Goal: Task Accomplishment & Management: Manage account settings

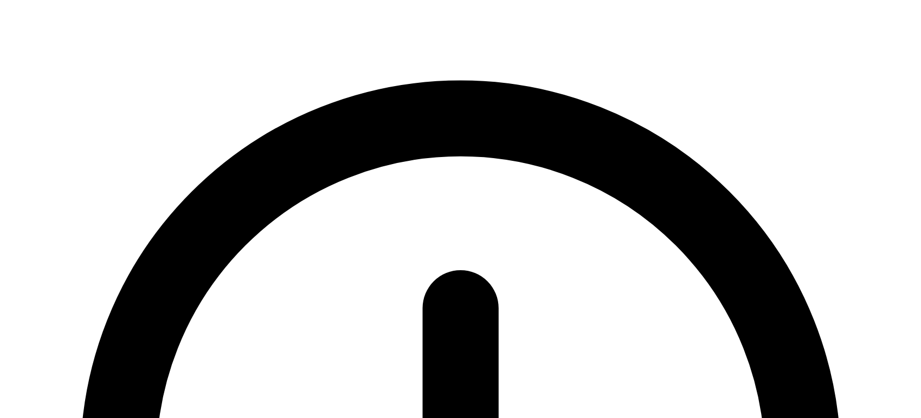
type input "Logging in..."
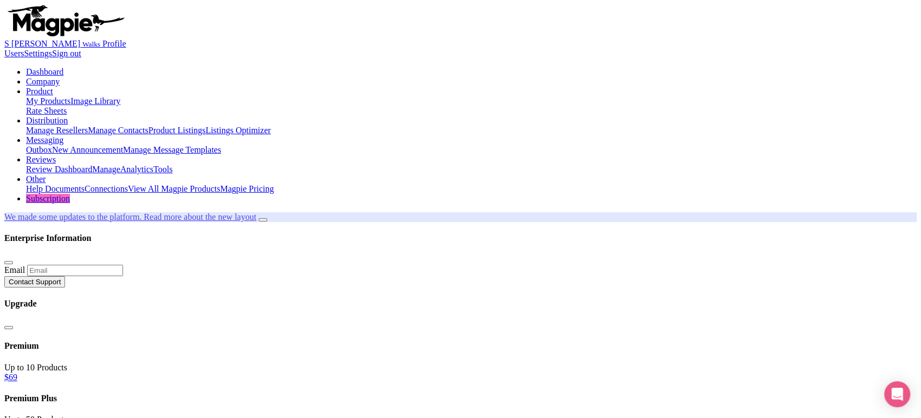
click at [70, 96] on link "My Products" at bounding box center [48, 100] width 44 height 9
type input "venice"
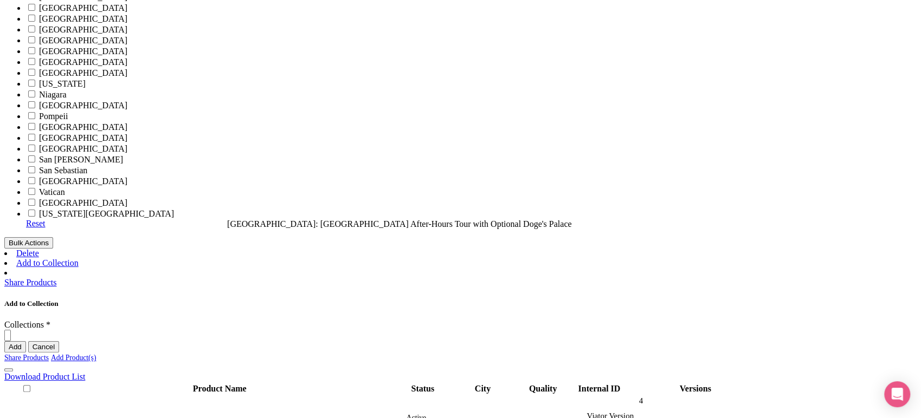
scroll to position [637, 0]
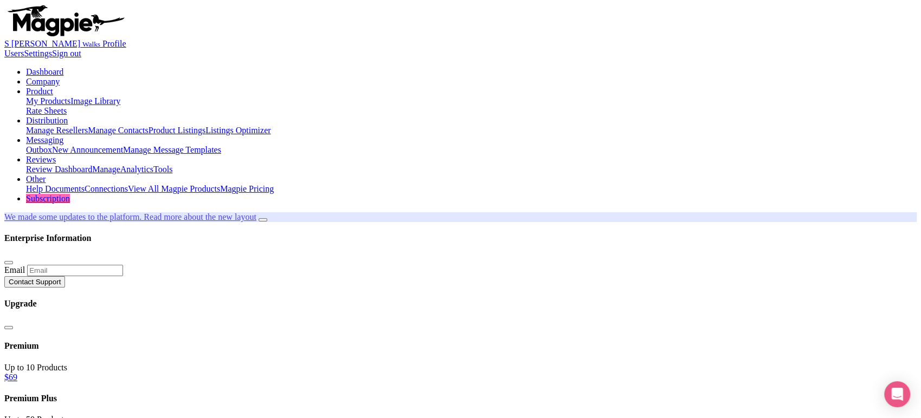
click at [70, 27] on link "Viator" at bounding box center [59, 21] width 22 height 9
click at [52, 27] on link "OTA" at bounding box center [43, 21] width 17 height 9
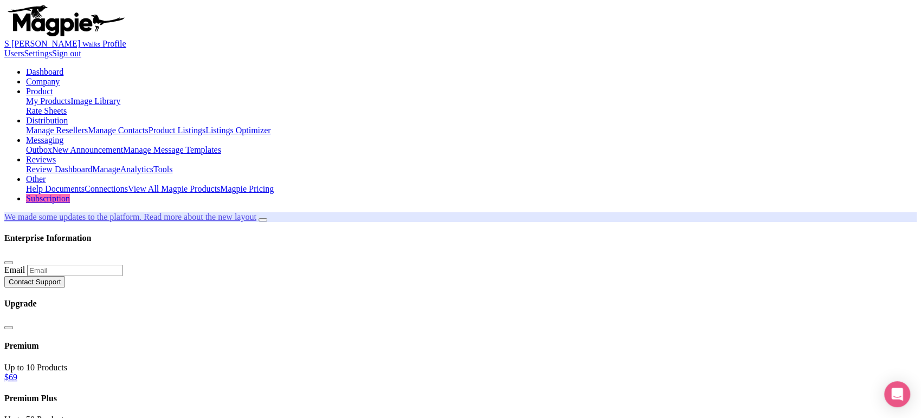
copy h1 "Venice Express Day Tour: Gondola & Doge's Palace"
click at [70, 27] on link "Viator" at bounding box center [59, 21] width 22 height 9
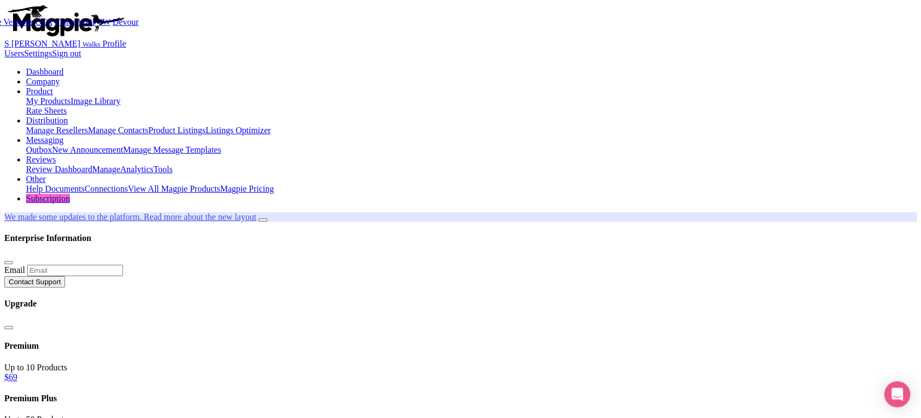
click at [52, 27] on link "OTA" at bounding box center [43, 21] width 17 height 9
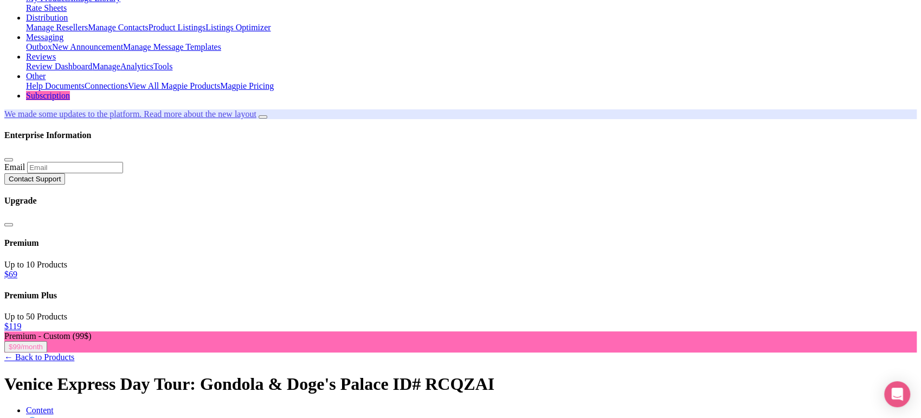
scroll to position [103, 0]
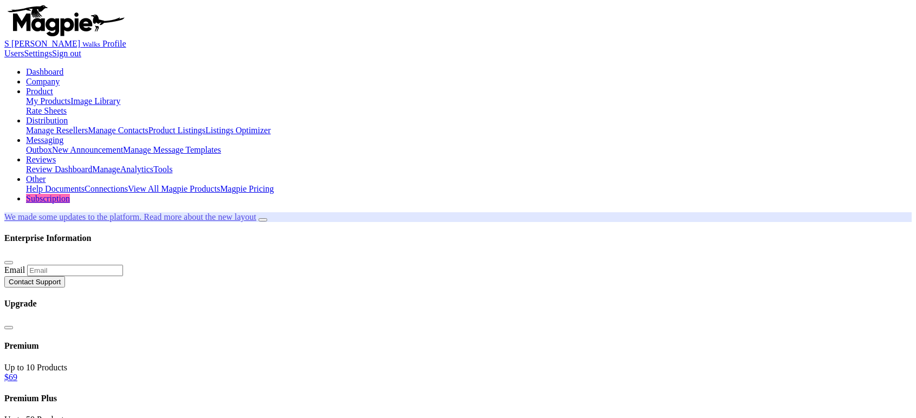
select select
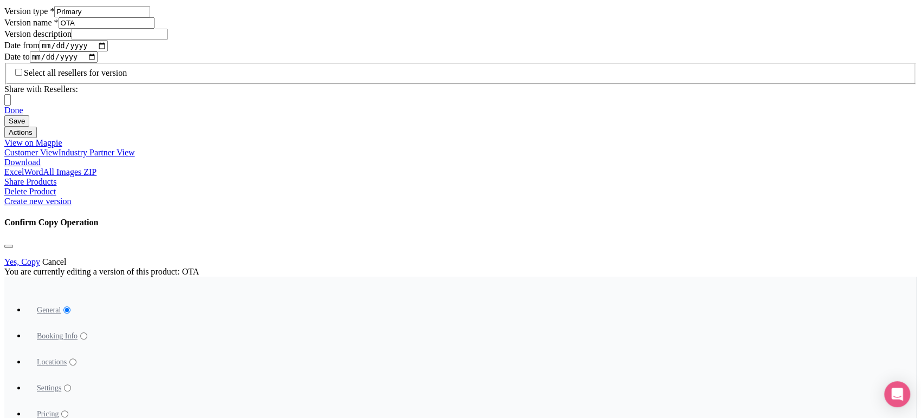
scroll to position [727, 0]
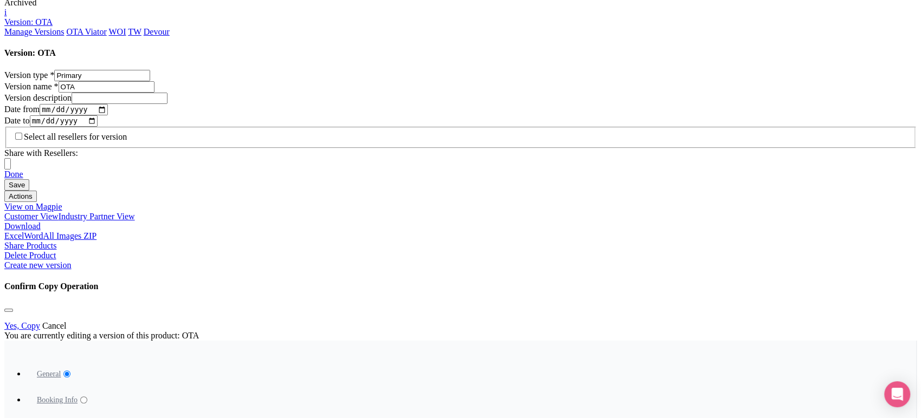
scroll to position [663, 0]
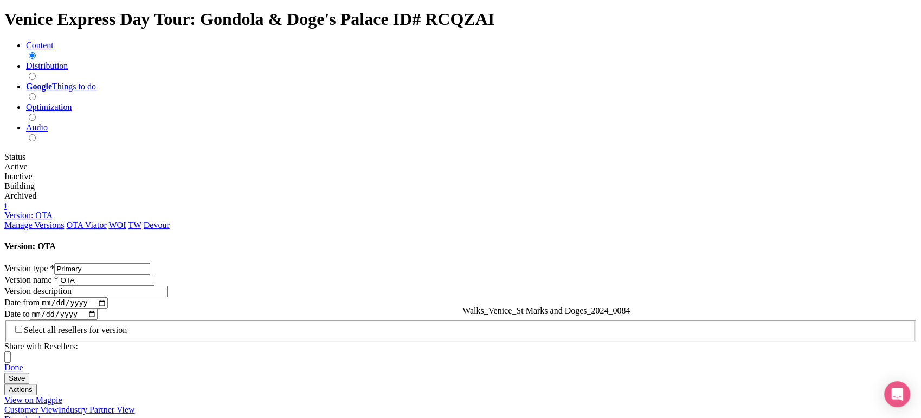
scroll to position [598, 0]
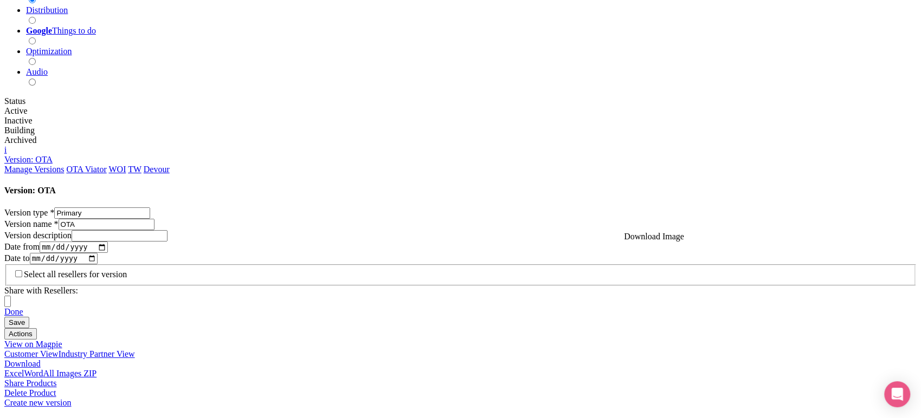
scroll to position [523, 0]
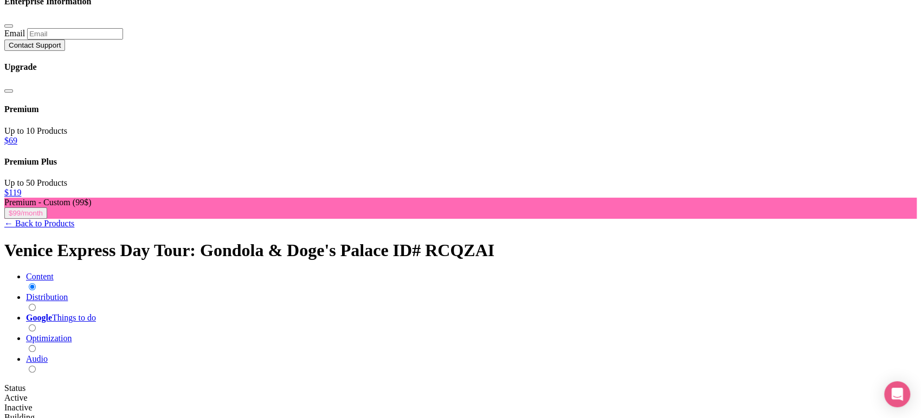
scroll to position [237, 0]
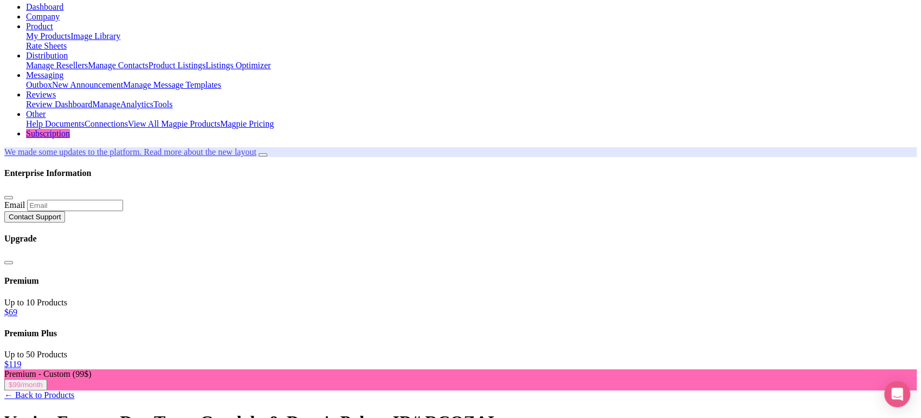
scroll to position [64, 0]
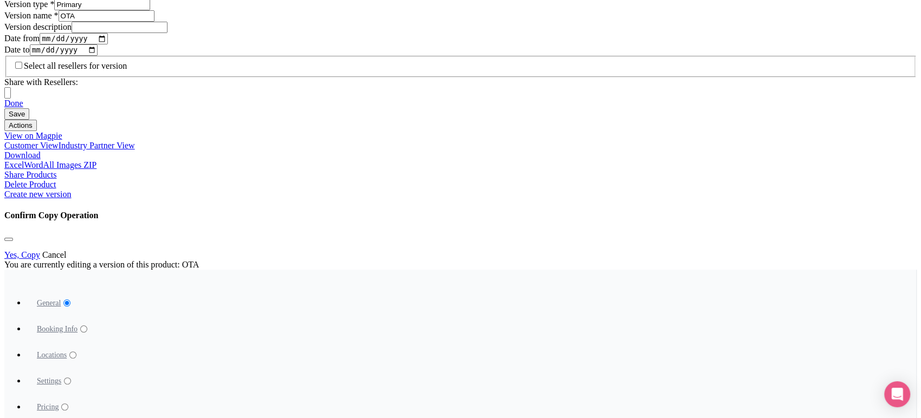
scroll to position [734, 0]
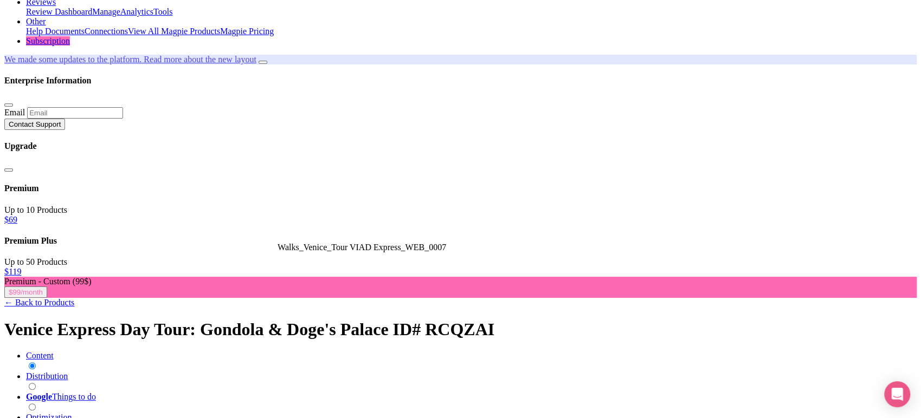
scroll to position [157, 0]
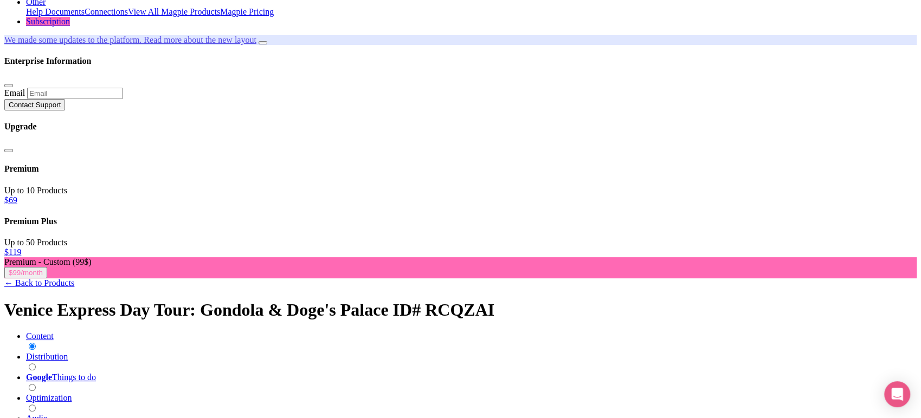
scroll to position [178, 0]
drag, startPoint x: 509, startPoint y: 186, endPoint x: 256, endPoint y: 187, distance: 253.0
copy td "Città Metropolitana di Venezia, St. Mark's Square, Venezia, IT"
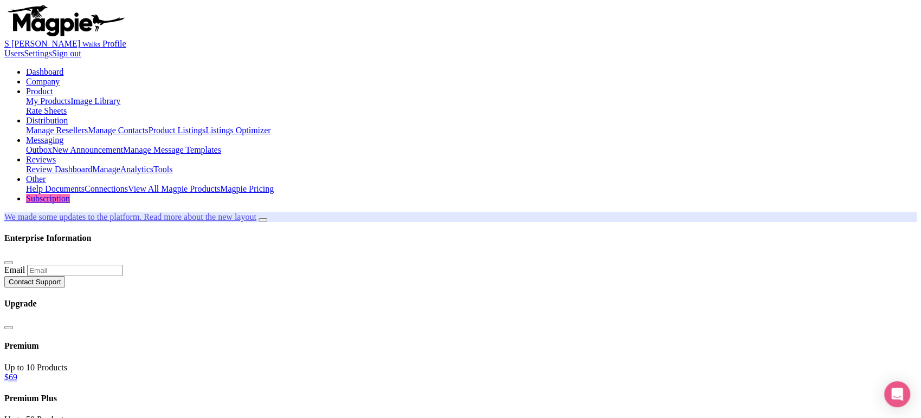
scroll to position [0, 0]
click at [70, 27] on link "Viator" at bounding box center [59, 21] width 22 height 9
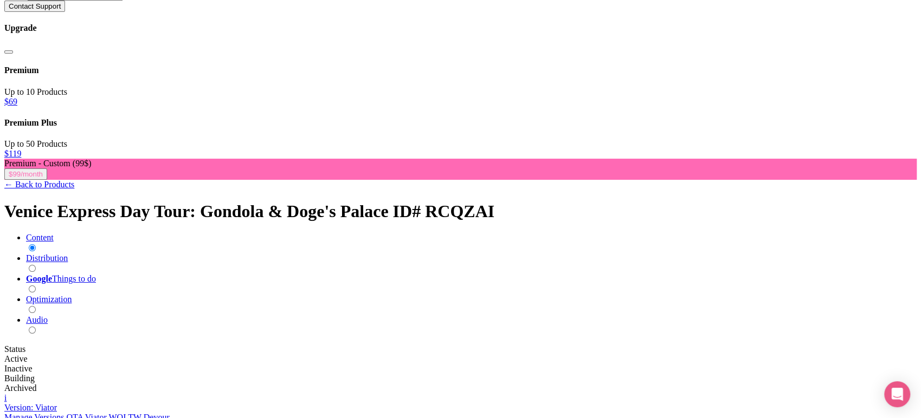
scroll to position [396, 0]
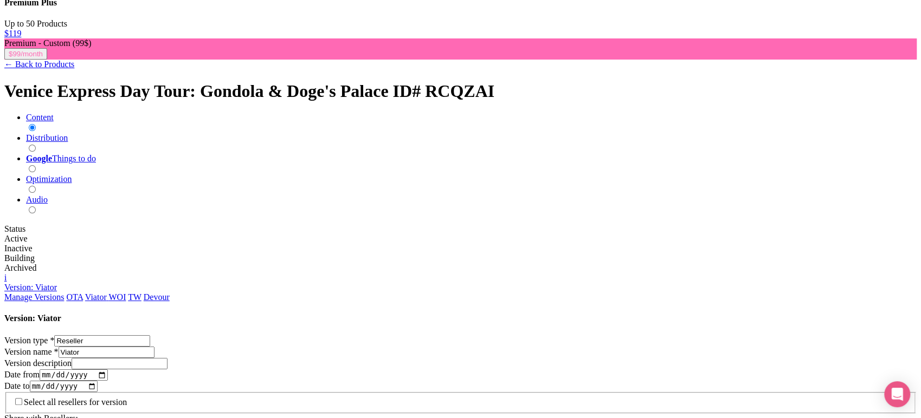
drag, startPoint x: 283, startPoint y: 132, endPoint x: 351, endPoint y: 133, distance: 68.3
type trix-editor "<lor>Ipsu Do: Sitamet co Adipis<el>Seddo eius tem Incidi Utlabo, etd ma Aliqua’…"
copy div "Mercati di Rialto"
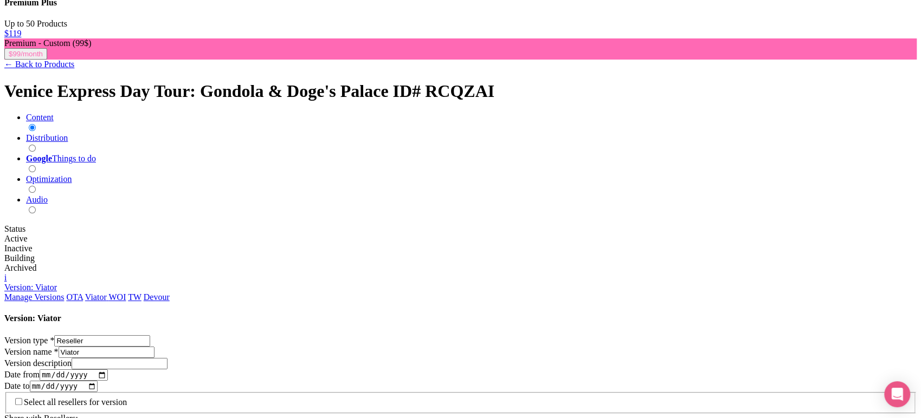
drag, startPoint x: 308, startPoint y: 150, endPoint x: 429, endPoint y: 166, distance: 122.5
drag, startPoint x: 429, startPoint y: 166, endPoint x: 235, endPoint y: 144, distance: 195.8
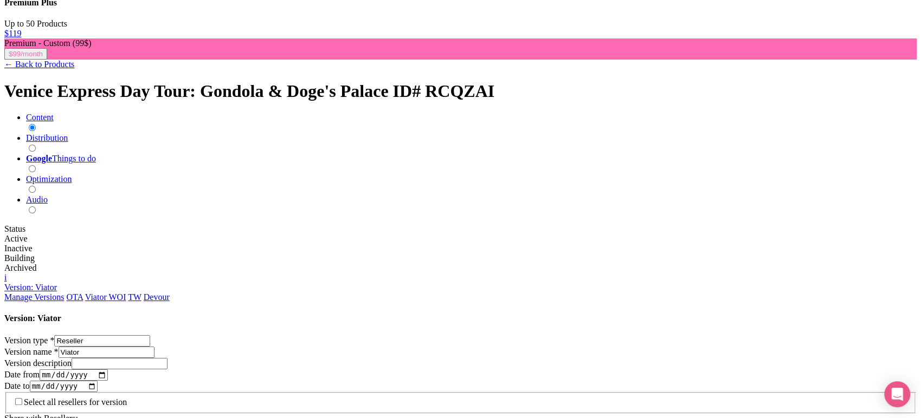
copy div "Begin near the Rialto Bridge, one of Venice’s most iconic sights. Make your way…"
drag, startPoint x: 347, startPoint y: 218, endPoint x: 289, endPoint y: 216, distance: 57.5
copy div "acino Orseolo"
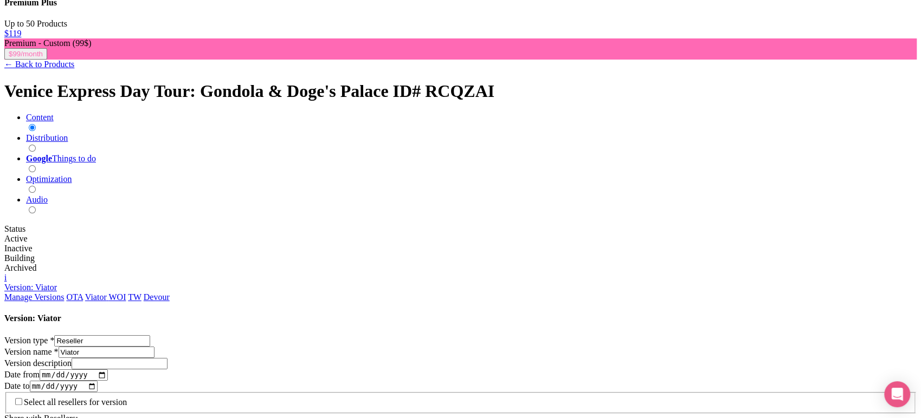
drag, startPoint x: 254, startPoint y: 233, endPoint x: 634, endPoint y: 244, distance: 380.0
copy div "Next, you'll glide through Venice’s canals on a gondola ride. Hop aboard and ta…"
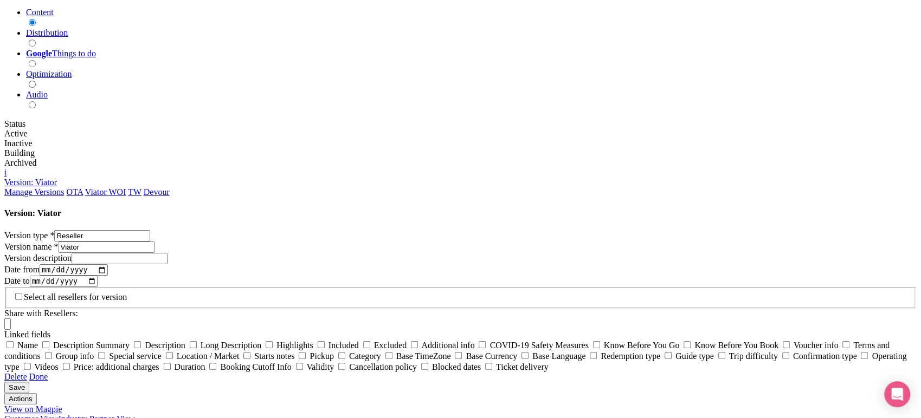
scroll to position [504, 0]
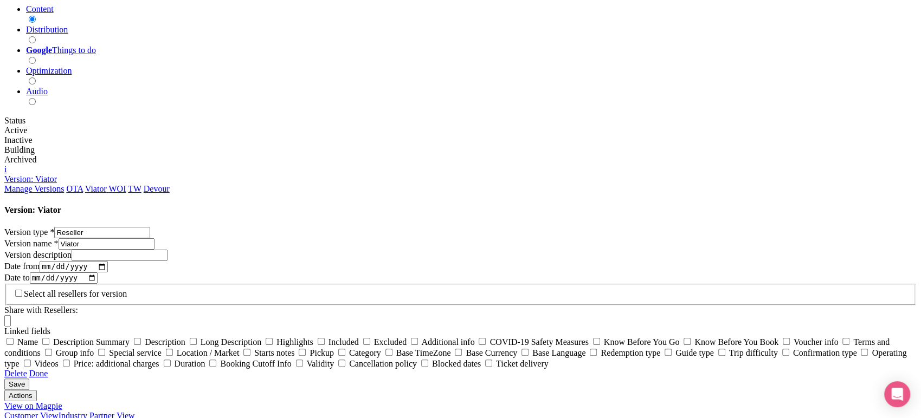
drag, startPoint x: 358, startPoint y: 179, endPoint x: 288, endPoint y: 180, distance: 69.9
copy div "St. Mark’s Basilica"
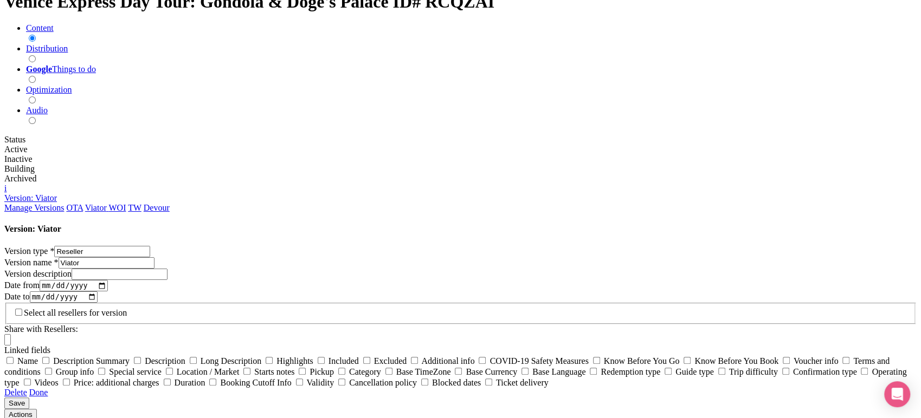
scroll to position [485, 0]
drag, startPoint x: 253, startPoint y: 213, endPoint x: 581, endPoint y: 229, distance: 328.2
copy div "Pause in St. Mark's Square to admire Venice's most famous church from the outsi…"
drag, startPoint x: 347, startPoint y: 274, endPoint x: 289, endPoint y: 271, distance: 58.0
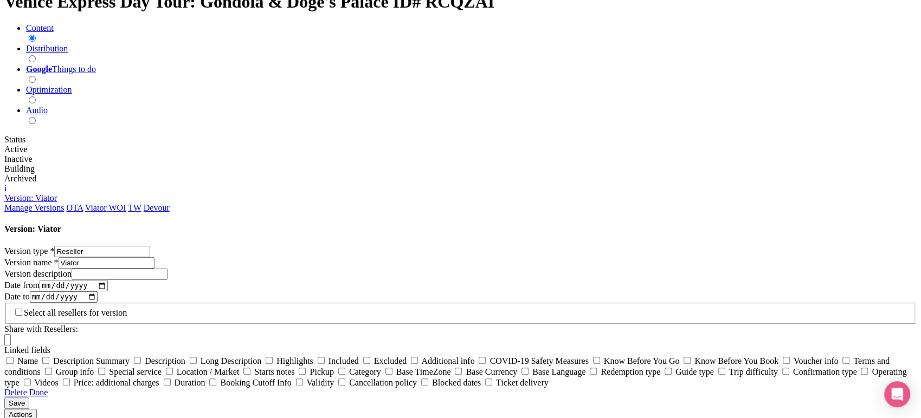
copy div "Doge’s Palace"
drag, startPoint x: 371, startPoint y: 313, endPoint x: 243, endPoint y: 287, distance: 130.4
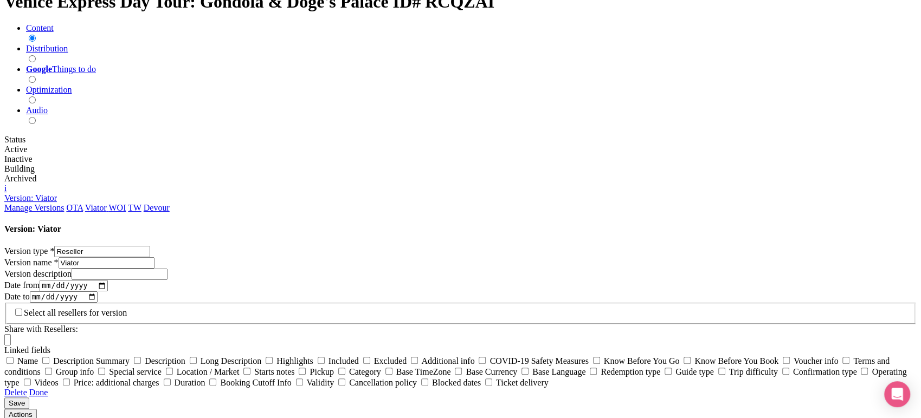
copy div "Finish your tour with a visit to the Doge’s Palace. You'll once again skip the …"
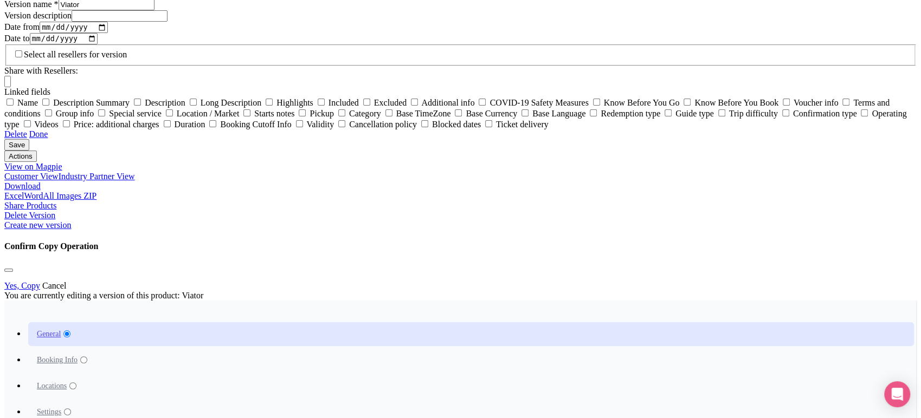
scroll to position [749, 0]
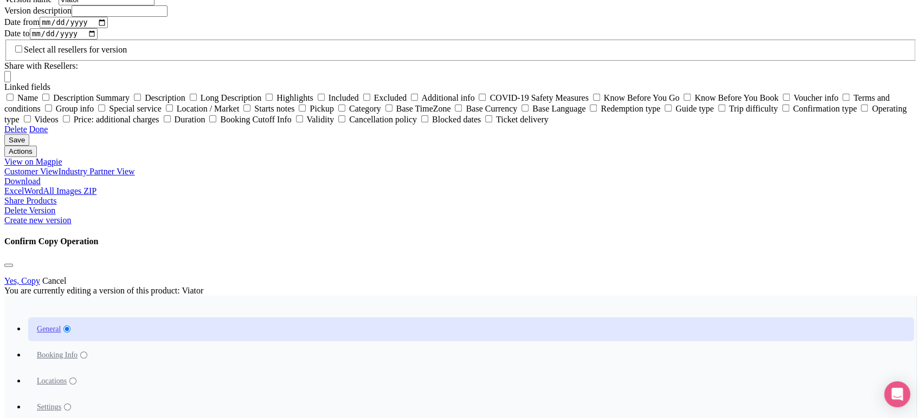
type input "Saving..."
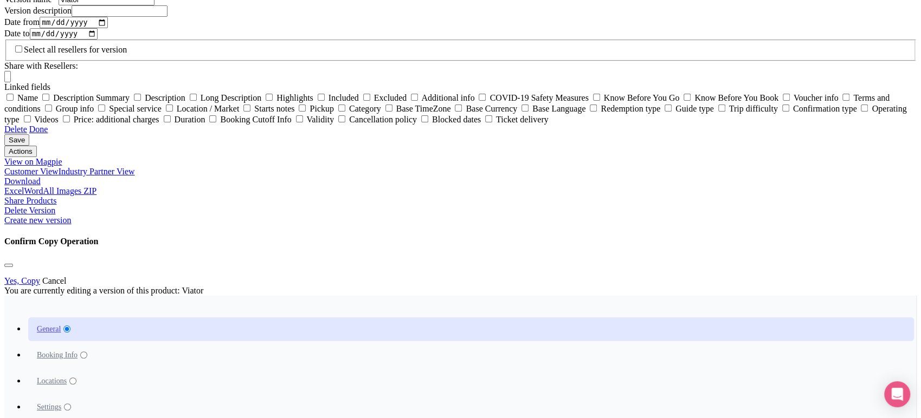
type input "Saving..."
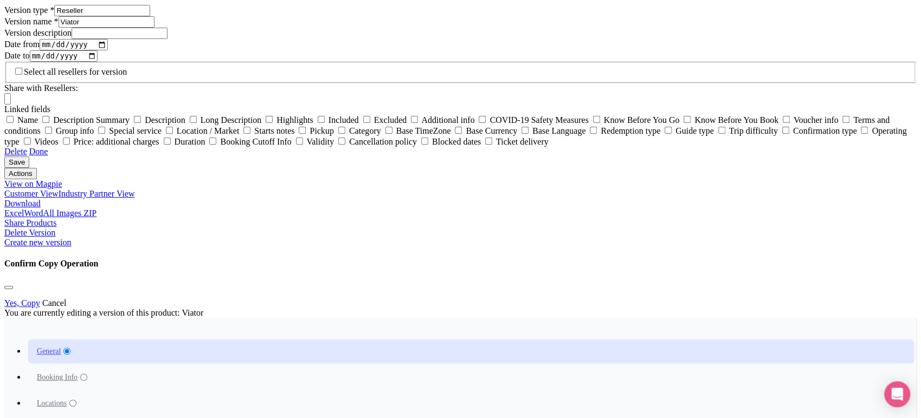
scroll to position [728, 0]
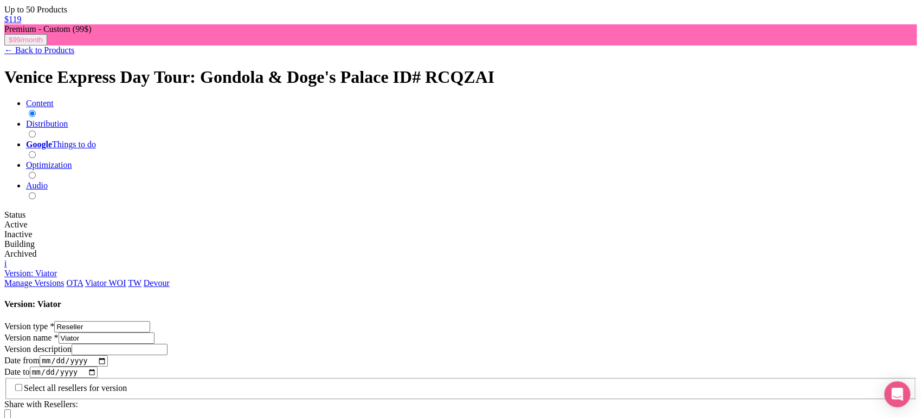
scroll to position [217, 0]
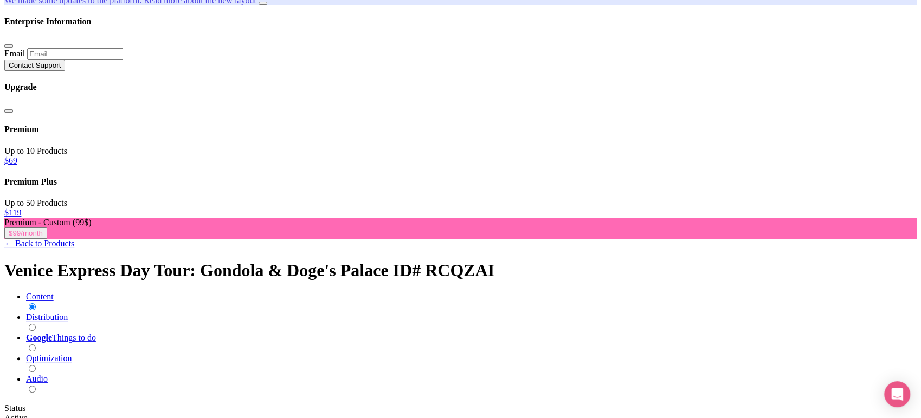
type trix-editor "<div>Experience the best of Venice in record time with this expertly crafted ex…"
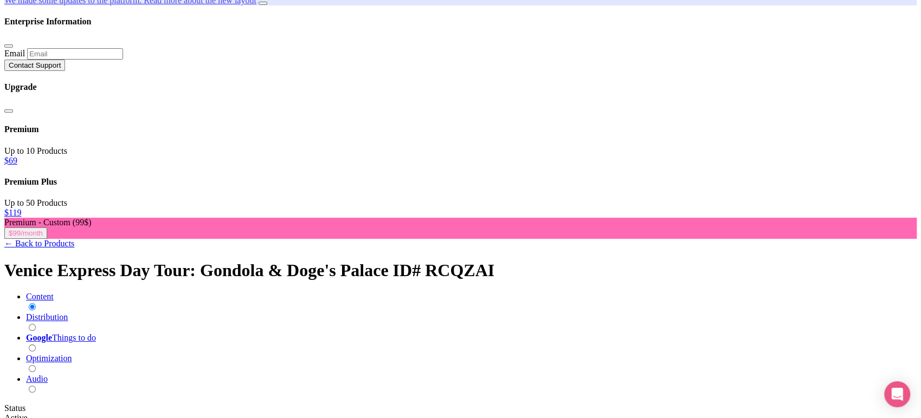
copy div "Experience the best of Venice in record time with this expertly crafted express…"
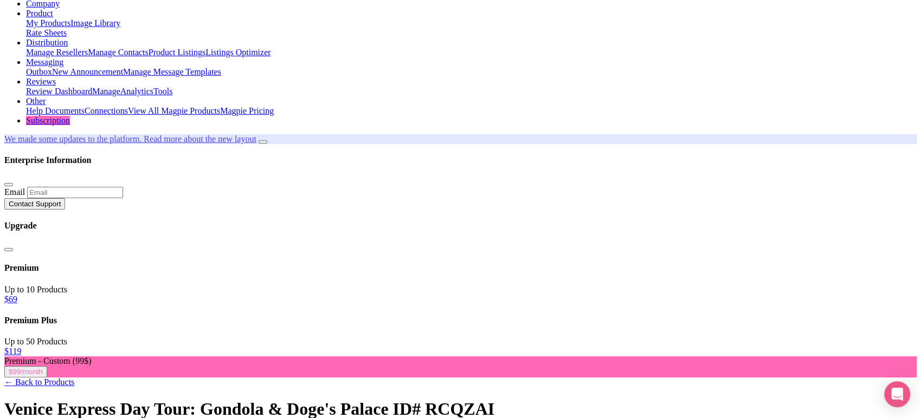
scroll to position [0, 0]
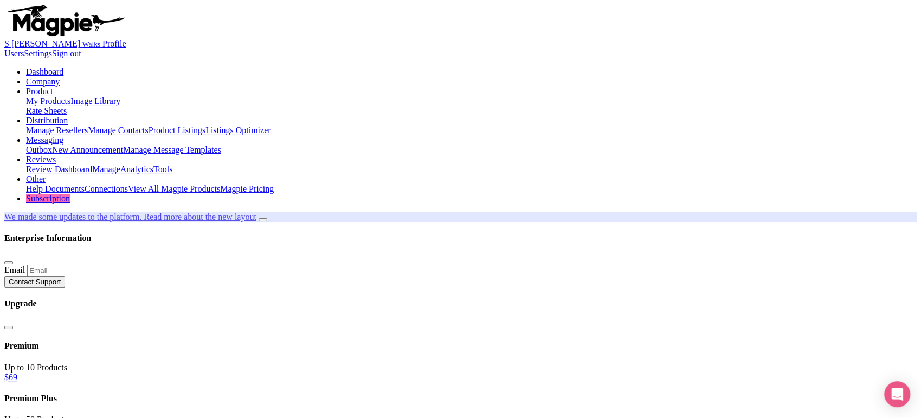
click at [70, 96] on link "My Products" at bounding box center [48, 100] width 44 height 9
drag, startPoint x: 0, startPoint y: 0, endPoint x: 232, endPoint y: 120, distance: 261.0
type input "[GEOGRAPHIC_DATA]"
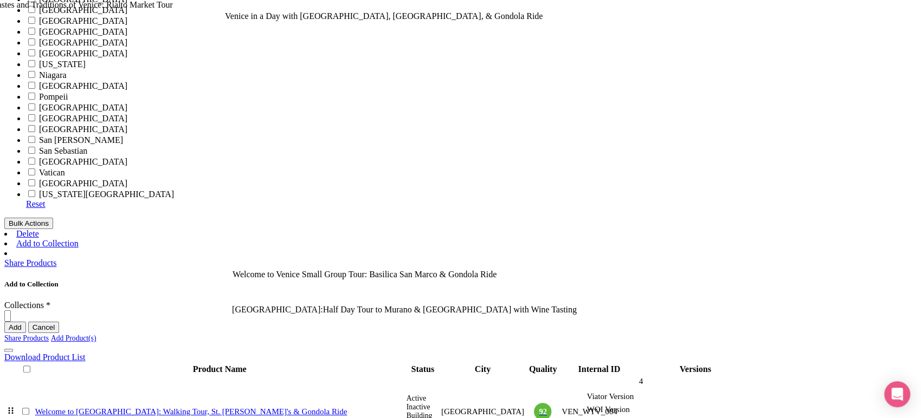
scroll to position [636, 0]
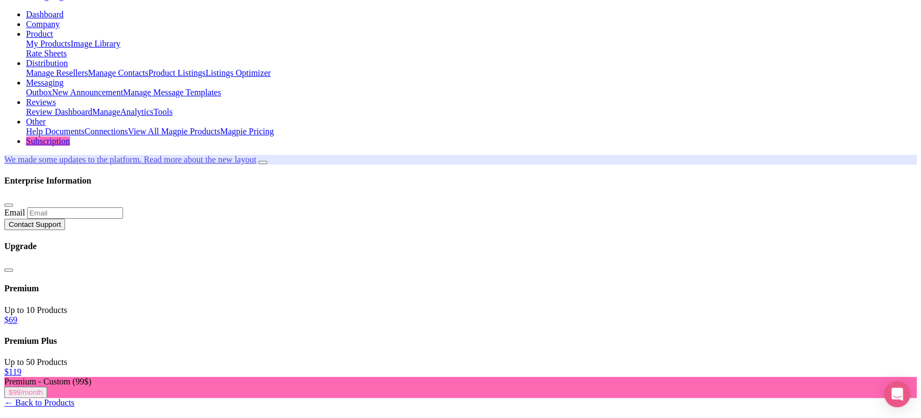
scroll to position [58, 0]
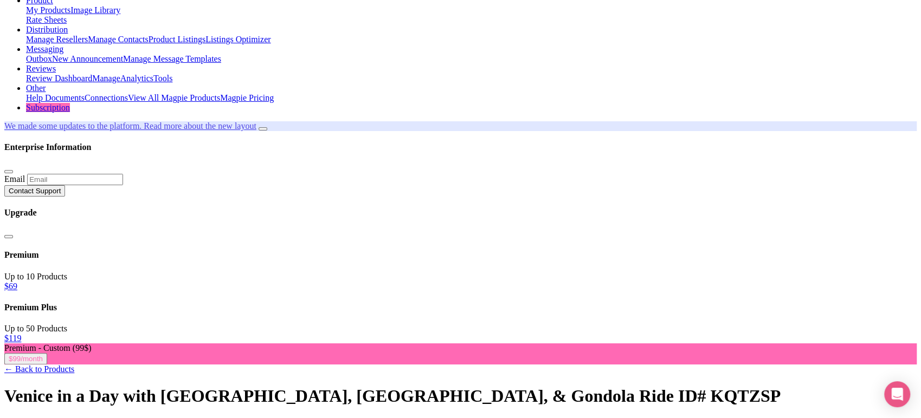
scroll to position [92, 0]
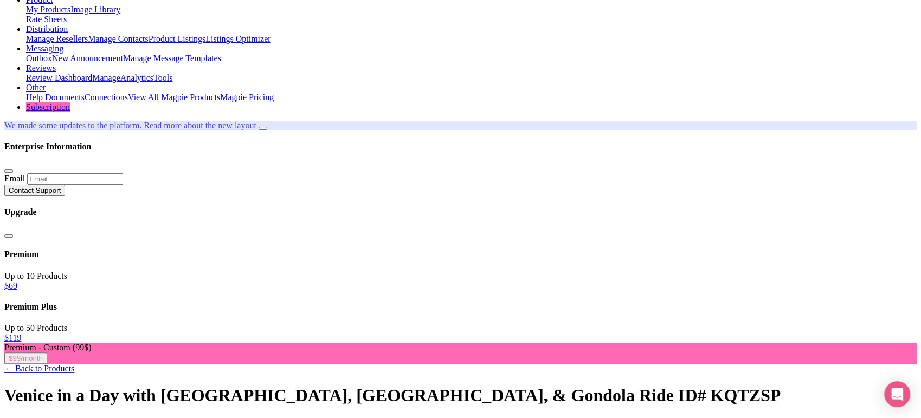
scroll to position [0, 0]
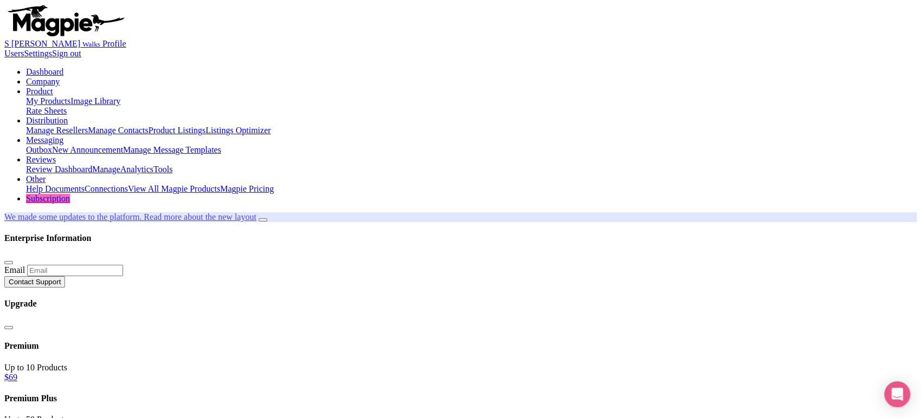
scroll to position [213, 0]
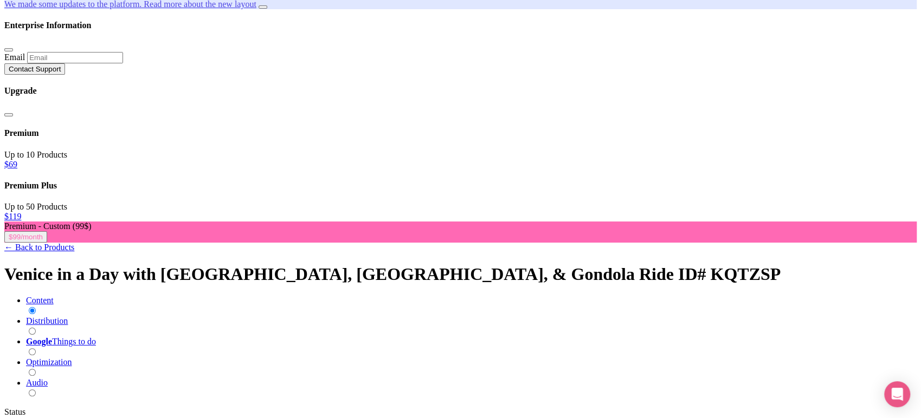
drag, startPoint x: 249, startPoint y: 332, endPoint x: 329, endPoint y: 379, distance: 93.5
type trix-editor "<div>Ticket age ranges:<br>- Adult (15+)<br>- Child (2-14)<br>- Infant (0-1)</d…"
copy div "Ticket age ranges: - Adult (15+) - Child (2-14) - Infant (0-1)"
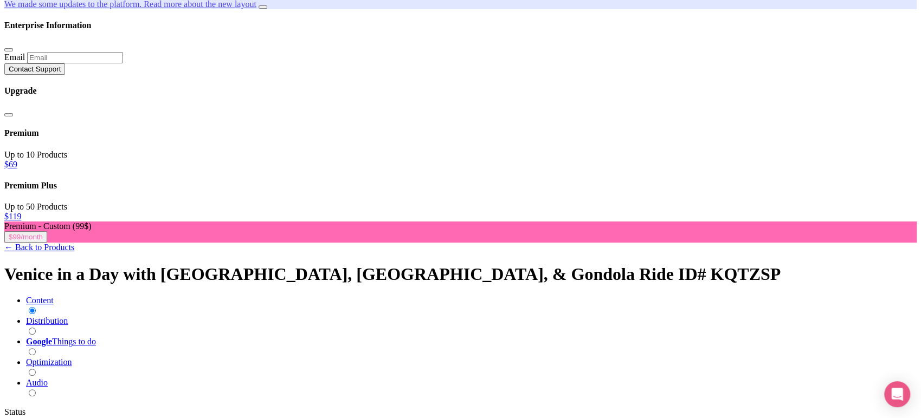
scroll to position [0, 0]
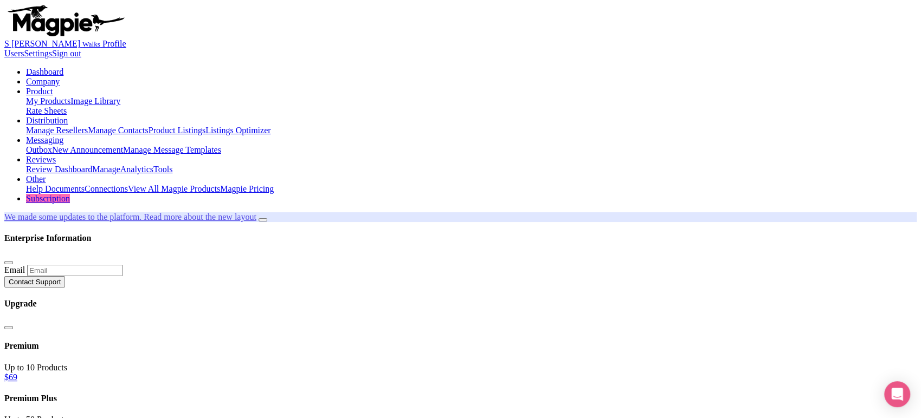
click at [70, 96] on link "My Products" at bounding box center [48, 100] width 44 height 9
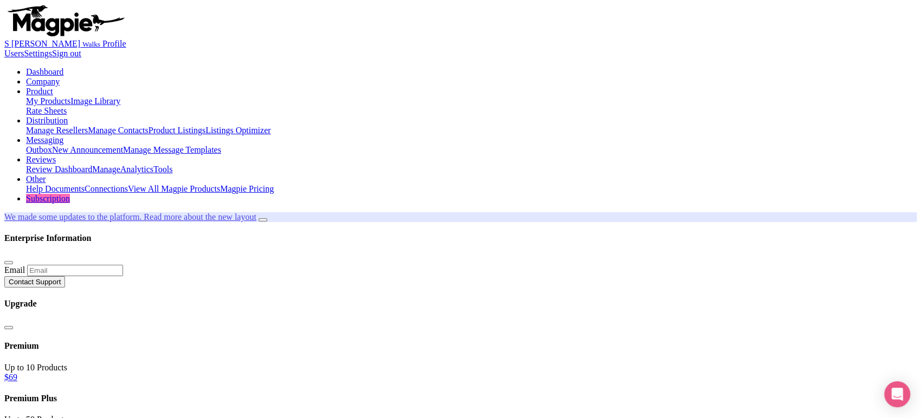
type input "This tour is in English."
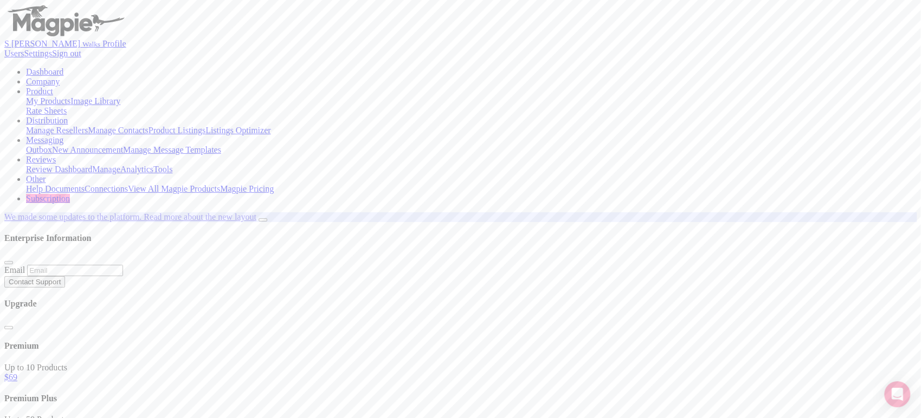
type input "Unfortunately due to the nature of this tour it is not suitable for guests with…"
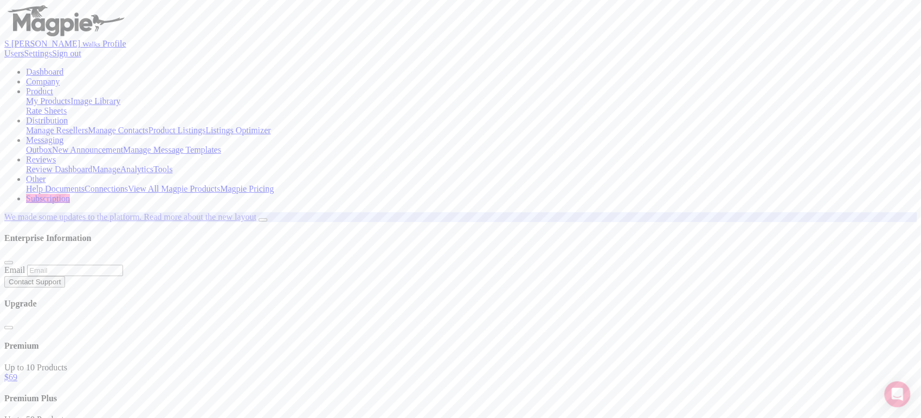
type input "This is a walking tour. Guests should be able to walk at a moderate pace withou…"
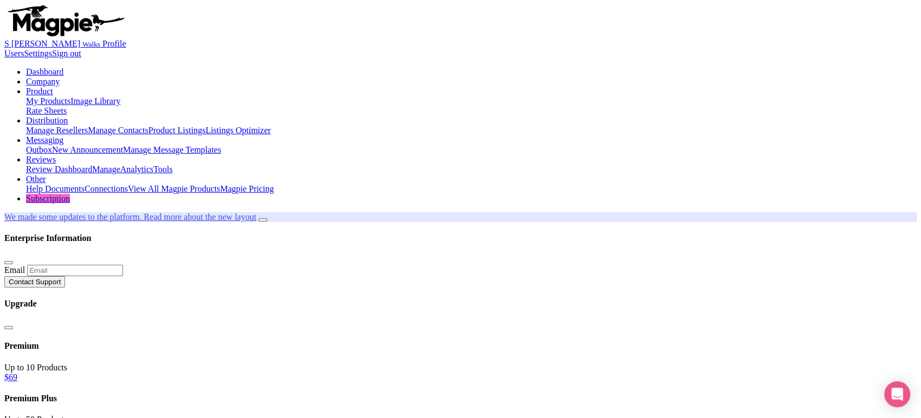
paste input "In case of unforeseen circumstances such as bad weather (heavy rain, strong win…"
type input "In case of unforeseen circumstances such as bad weather (heavy rain, strong win…"
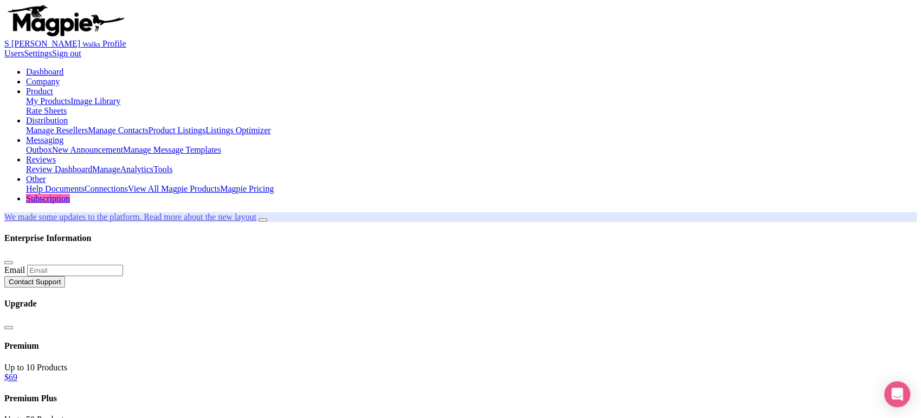
type input "Saving..."
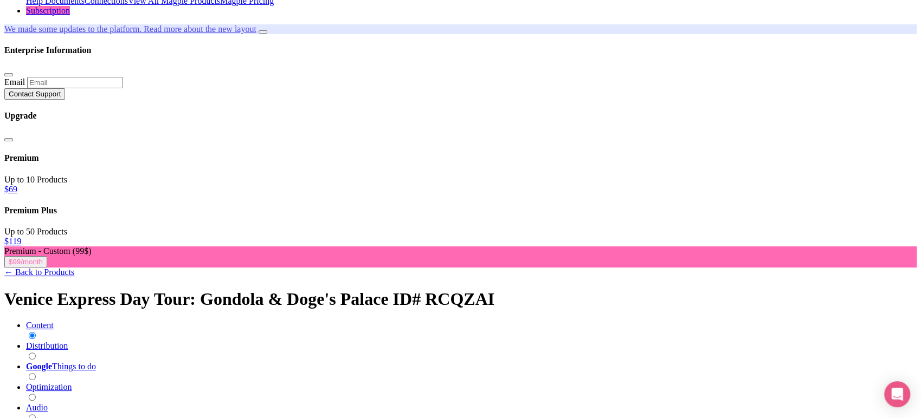
scroll to position [76, 0]
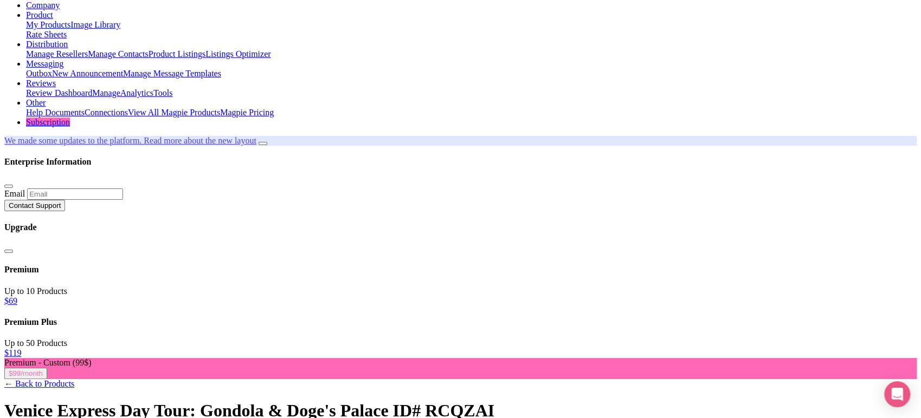
scroll to position [0, 794]
type input "In case of unforeseen circumstances such as bad weather (heavy rain, strong win…"
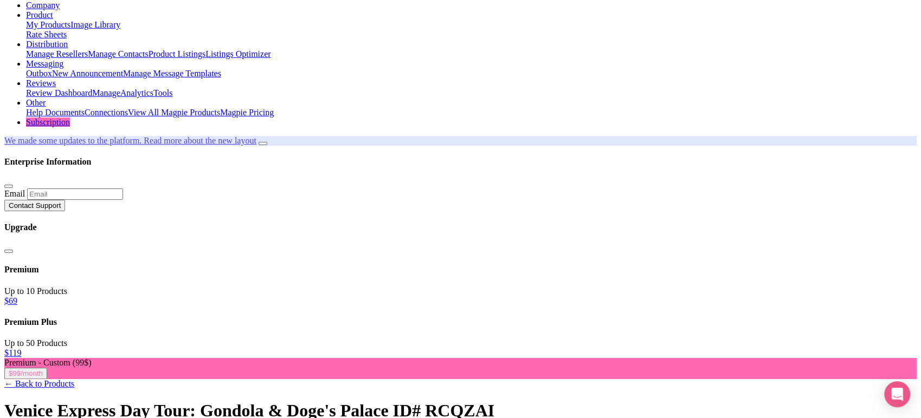
type input "Saving..."
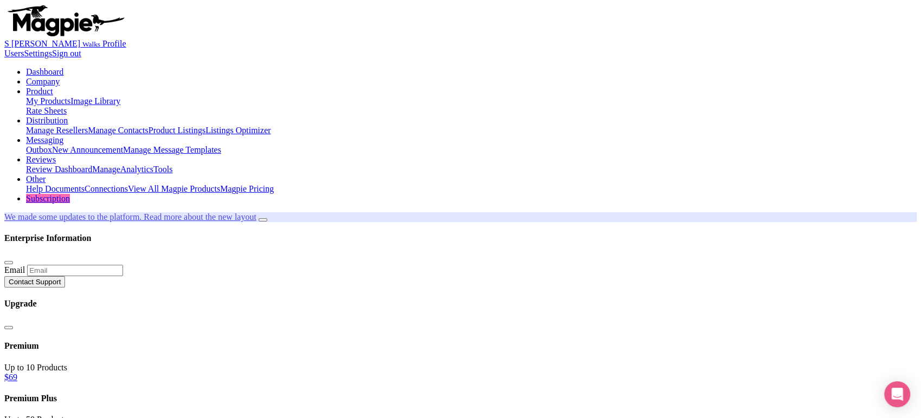
paste input "Please arrive 15 minutes before your tour start time for check-in. Out of court…"
type input "Please arrive 15 minutes before your tour start time for check-in. Out of court…"
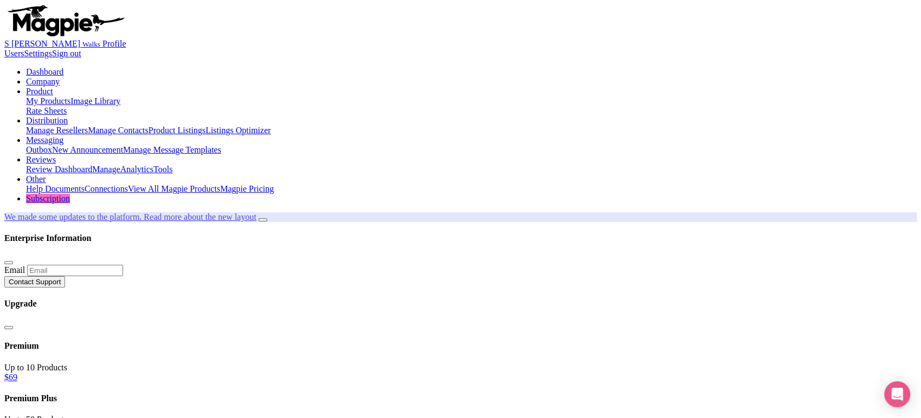
paste input "Sites visited on this tour occasionally close due to holy days, high tides, and…"
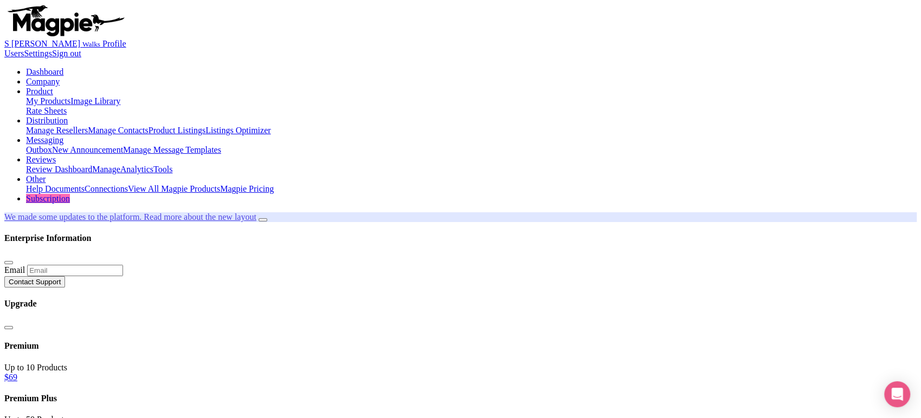
type input "Sites visited on this tour occasionally close due to holy days, high tides, and…"
paste input "Large bags and backpacks cannot be accommodated on this tour."
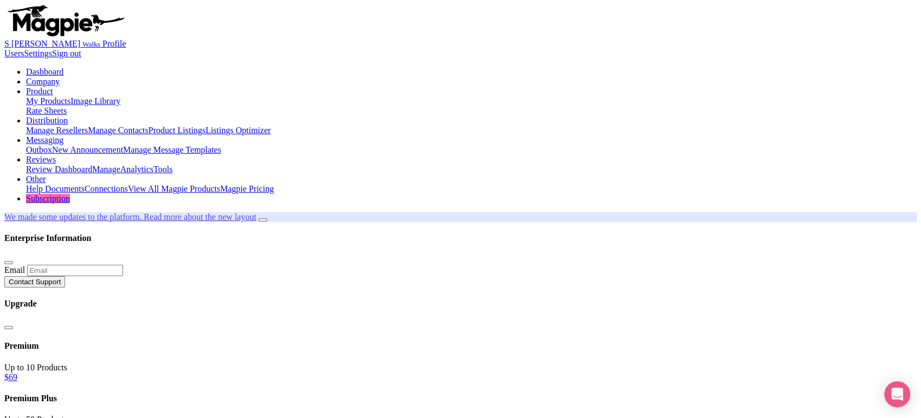
scroll to position [0, 1]
type input "Large bags and backpacks cannot be accommodated on this tour."
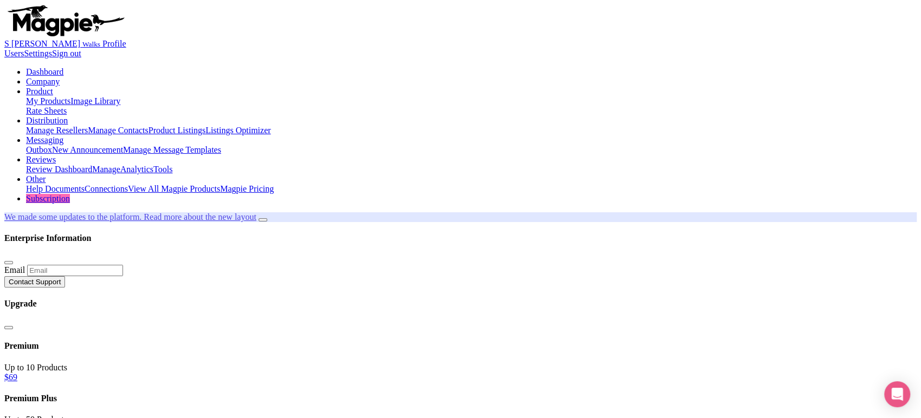
paste input "Please be aware that this tour involves extended periods of standing, which may…"
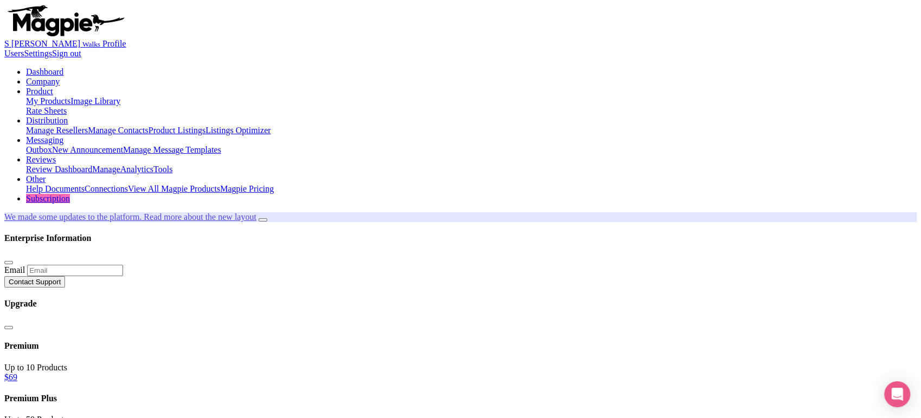
type input "Please be aware that this tour involves extended periods of standing, which may…"
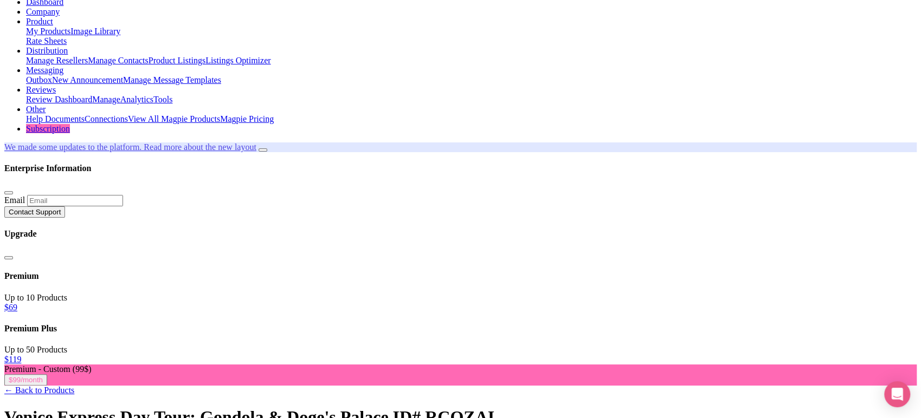
type trix-editor "<div>Before you travel, please read the "Know Before You Go" section for essent…"
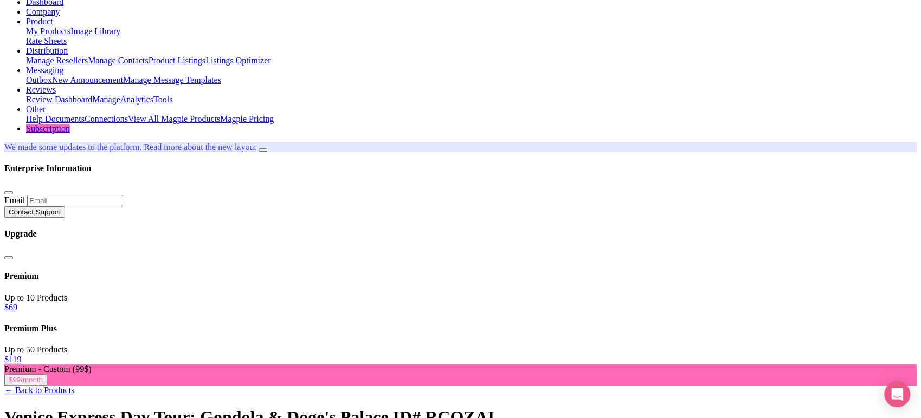
type input "Saving..."
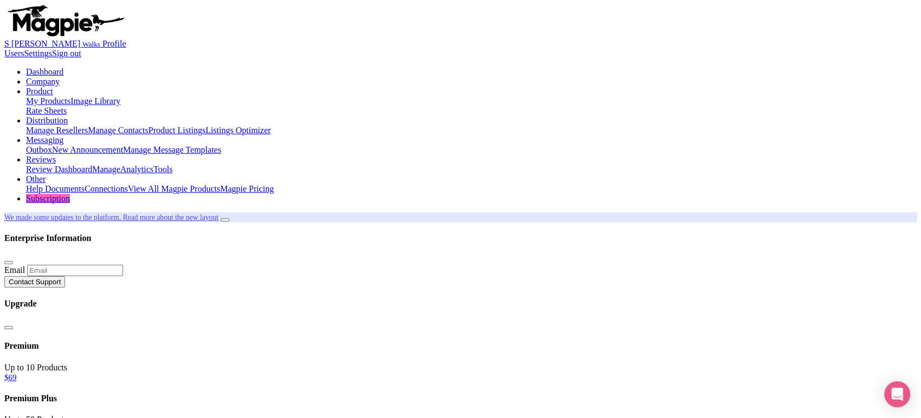
type input "д"
type input "legendary [GEOGRAPHIC_DATA]"
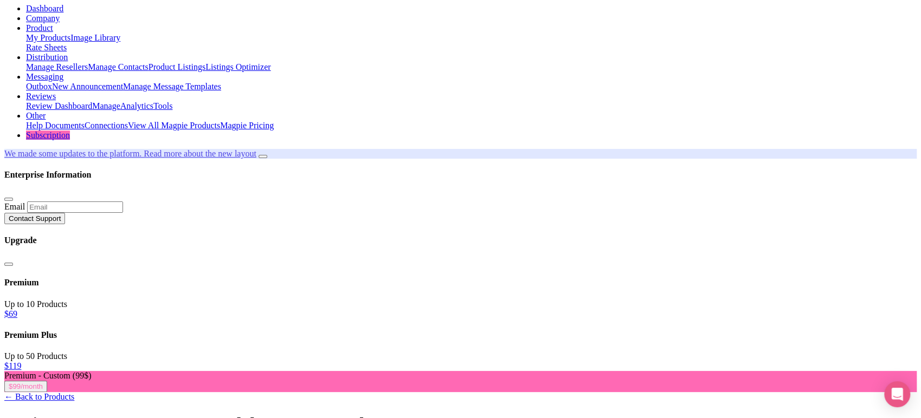
scroll to position [60, 0]
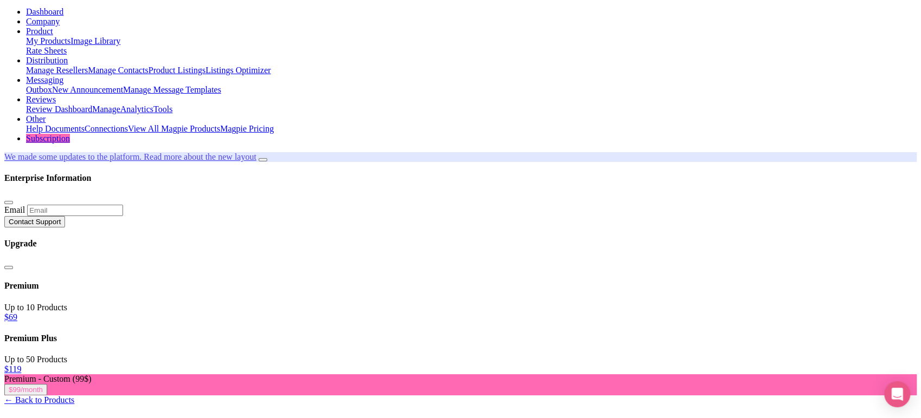
paste input "No refund will be provided if high tide prevents certain parts of the tour, but…"
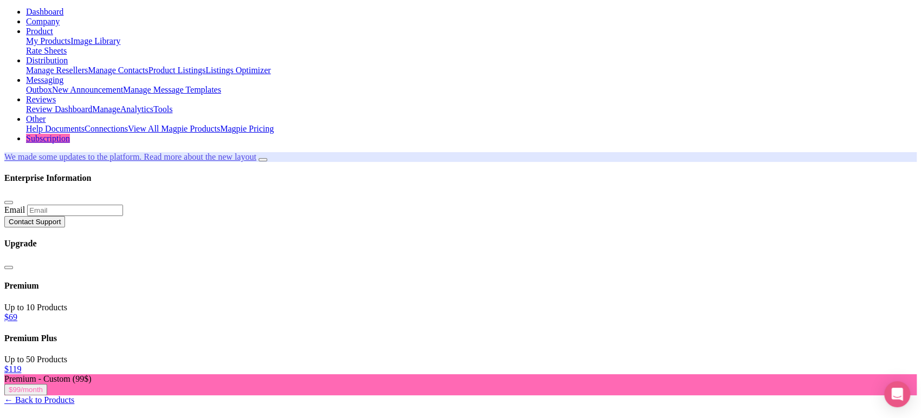
type input "No refund will be provided if high tide prevents certain parts of the tour, but…"
drag, startPoint x: 701, startPoint y: 105, endPoint x: 714, endPoint y: 105, distance: 12.5
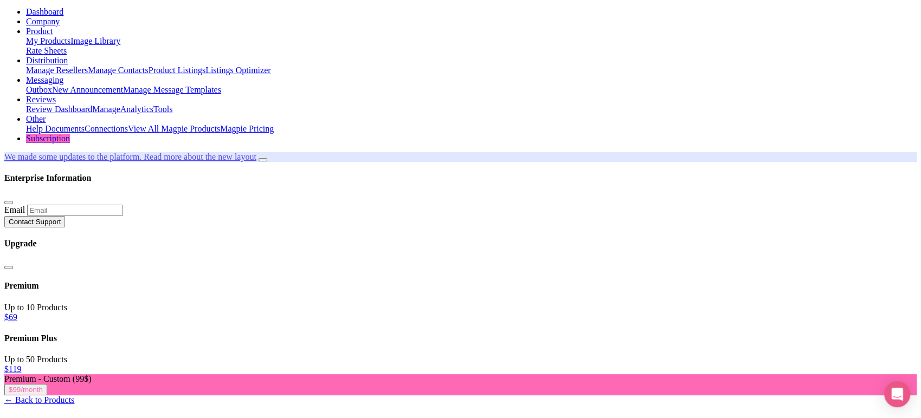
type input "Saving..."
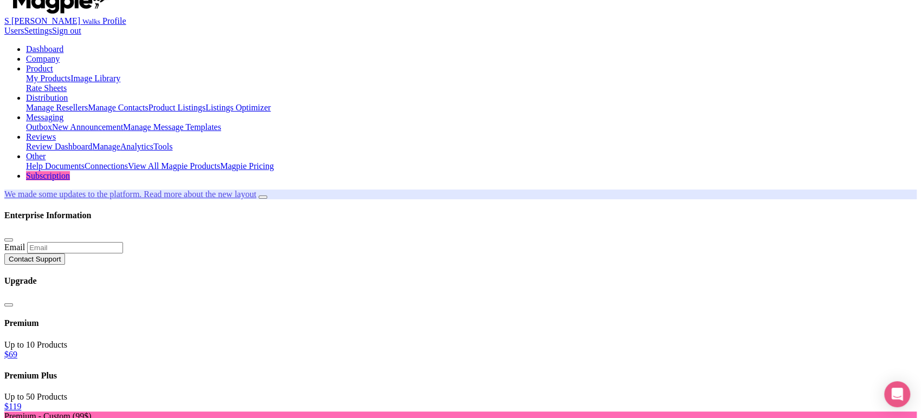
scroll to position [23, 0]
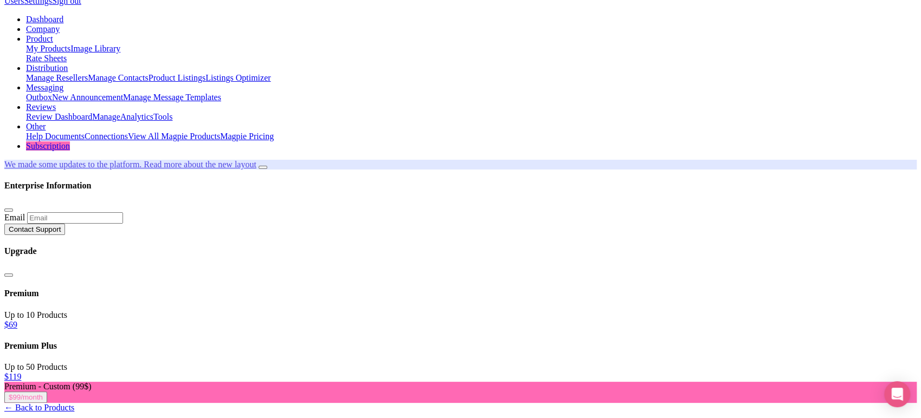
scroll to position [0, 0]
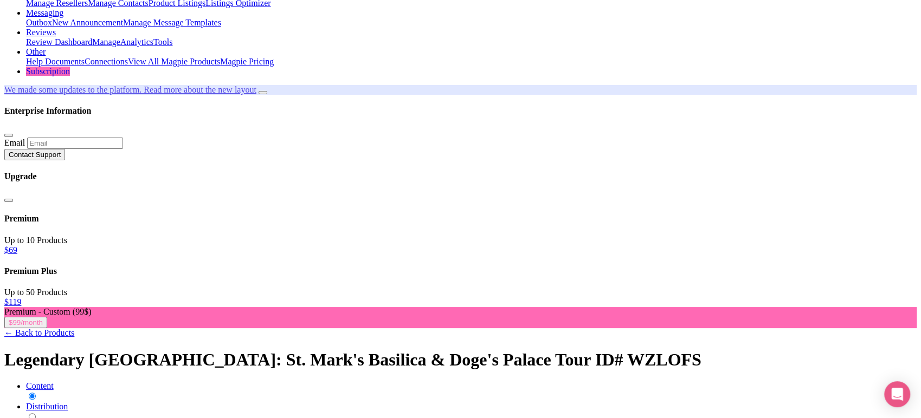
scroll to position [129, 0]
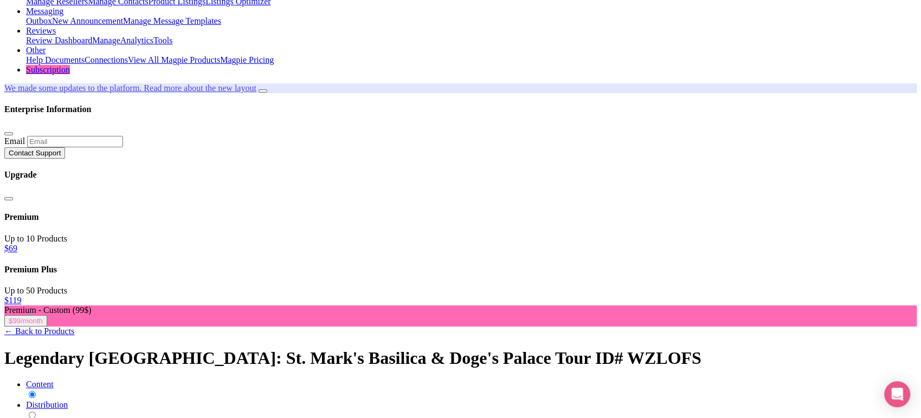
drag, startPoint x: 488, startPoint y: 219, endPoint x: 191, endPoint y: 206, distance: 297.2
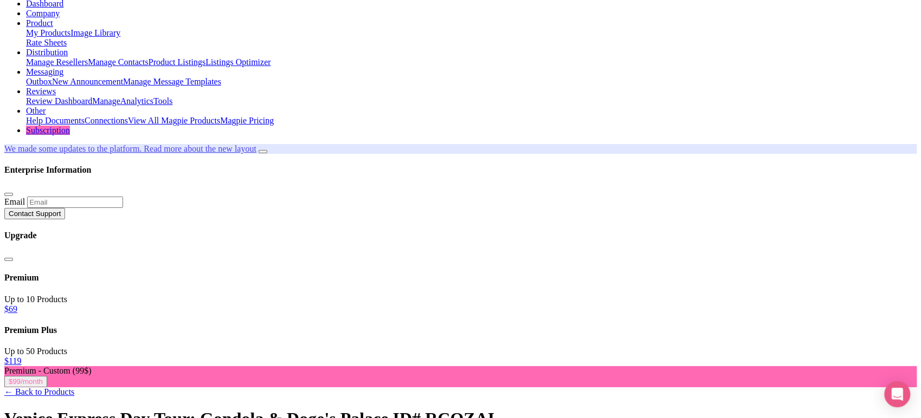
scroll to position [65, 0]
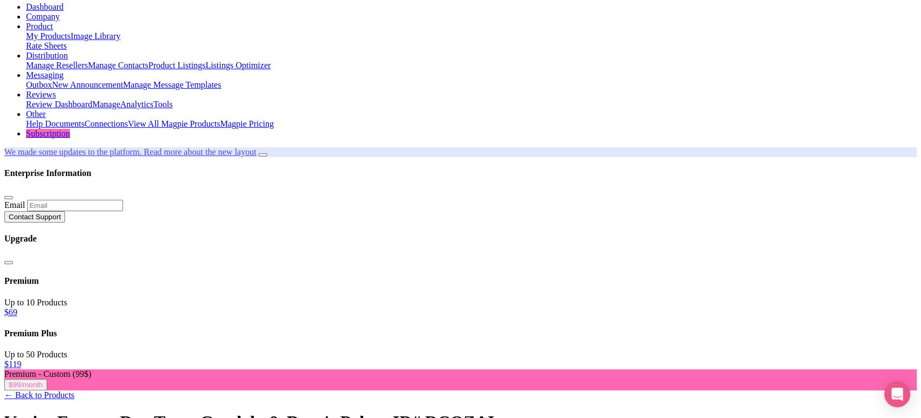
paste input "If access is restricted due to private events inside [GEOGRAPHIC_DATA] and/or […"
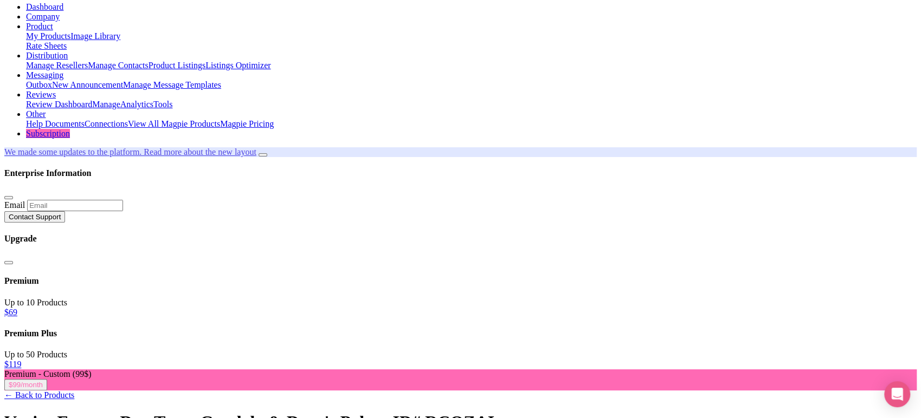
type input "If access is restricted due to private events inside [GEOGRAPHIC_DATA], we cann…"
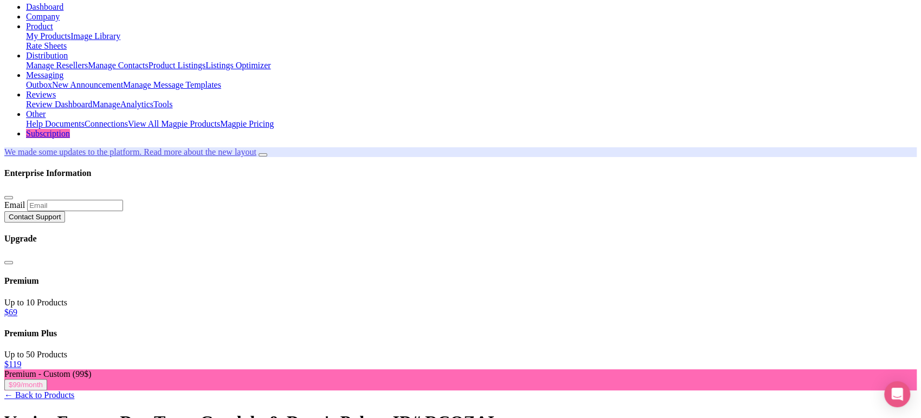
paste input "Appropriate footwear recommended"
type input "Appropriate footwear recommended"
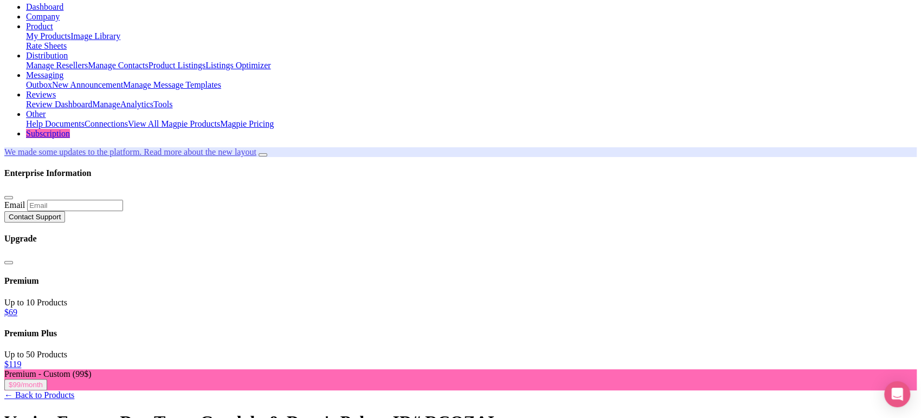
type input "Appropriate footwear recommended."
paste input "Tips/gratuities (for your guide) are always appreciated."
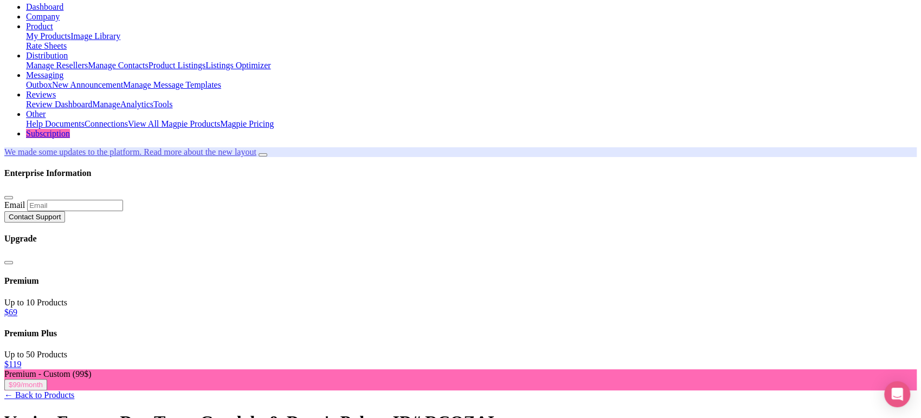
type input "Tips/gratuities (for your guide) are always appreciated."
type input "Saving..."
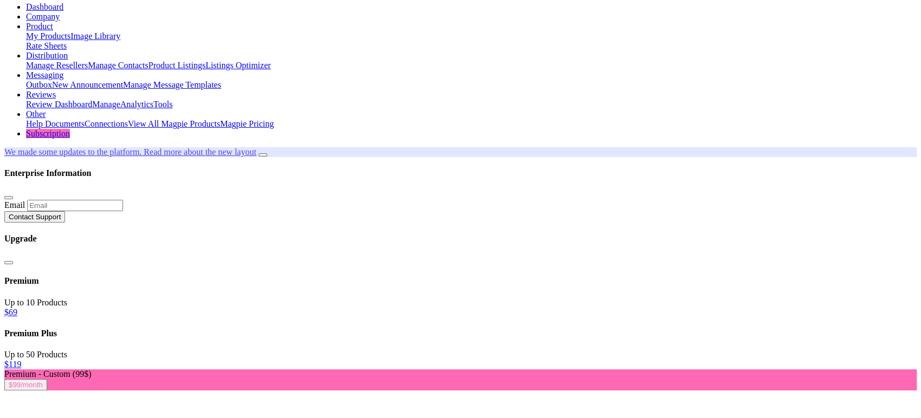
scroll to position [46, 0]
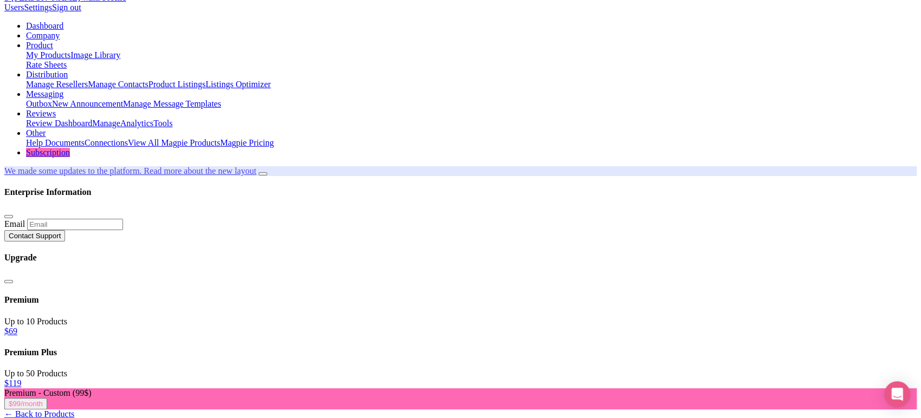
paste input "No refund will be provided if high tide prevents certain parts of the tour, but…"
type input "No refund will be provided if high tide prevents certain parts of the tour, but…"
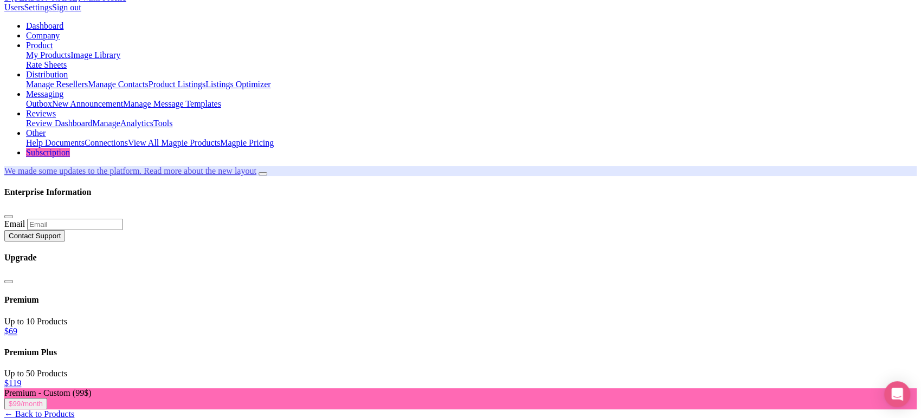
scroll to position [0, 0]
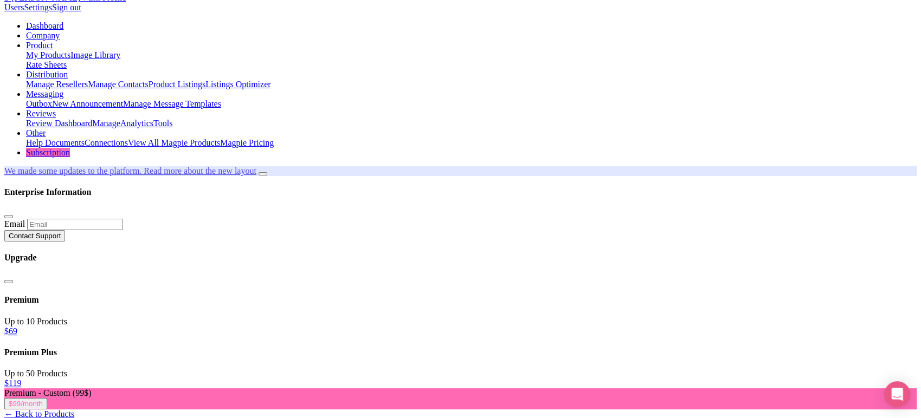
paste input "If access is restricted due to private events inside [GEOGRAPHIC_DATA], we cann…"
type input "If access is restricted due to private events inside [GEOGRAPHIC_DATA], we cann…"
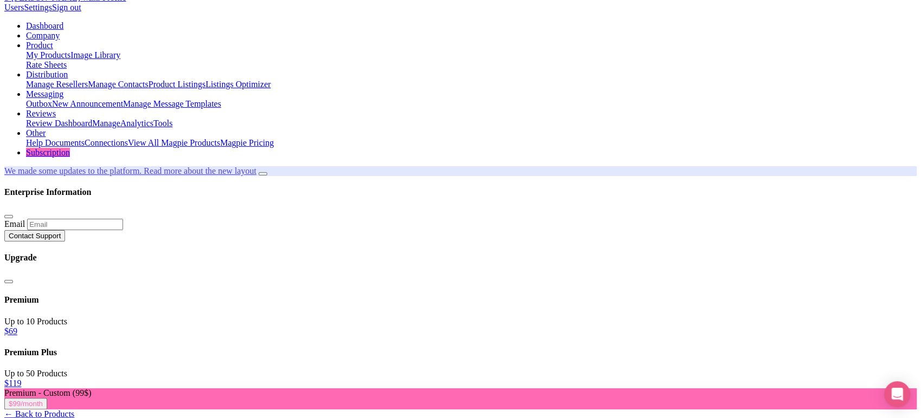
scroll to position [0, 0]
type input "The full names of all participants must be provided at the time of booking and …"
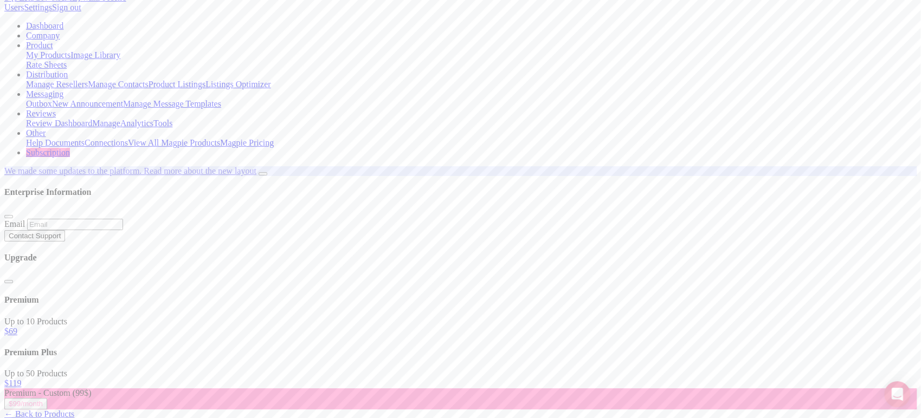
type input "A government-issued ID or passport is required for all participants. Without an…"
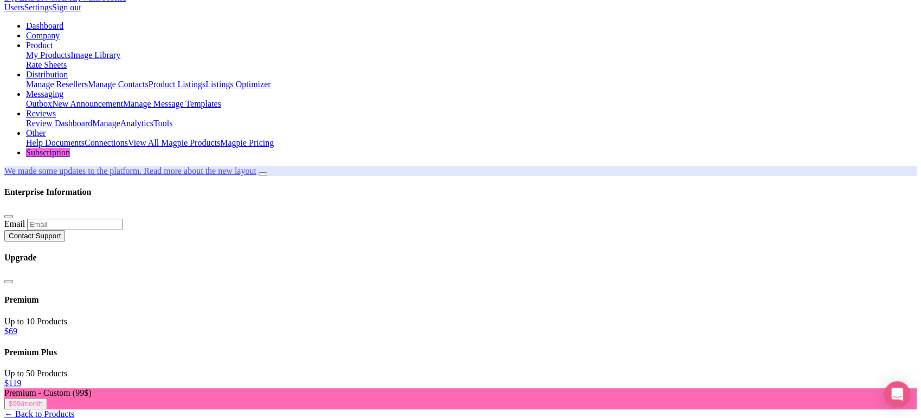
type input "Walks and Devour comply with all local government regulations. Please refer to …"
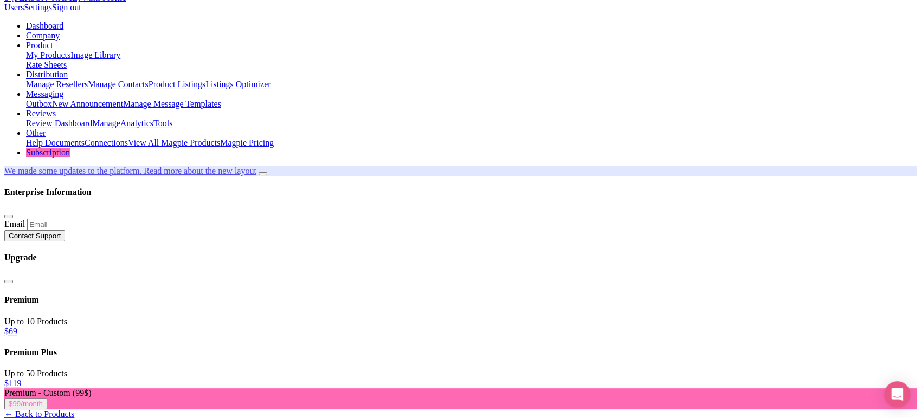
type input "Saving..."
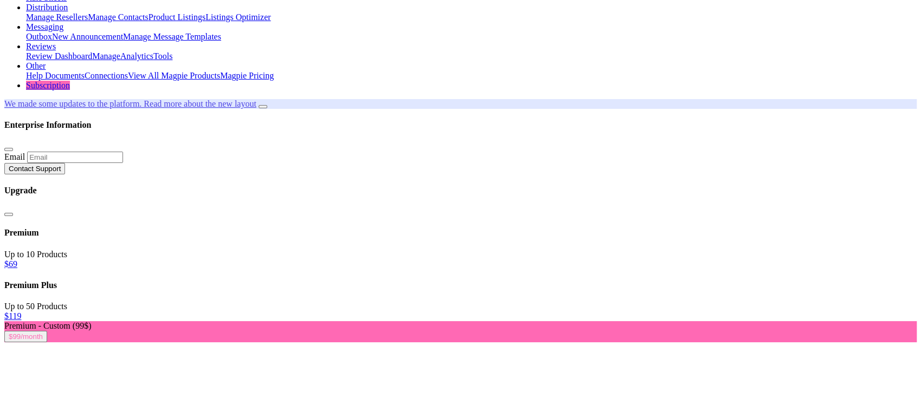
scroll to position [112, 0]
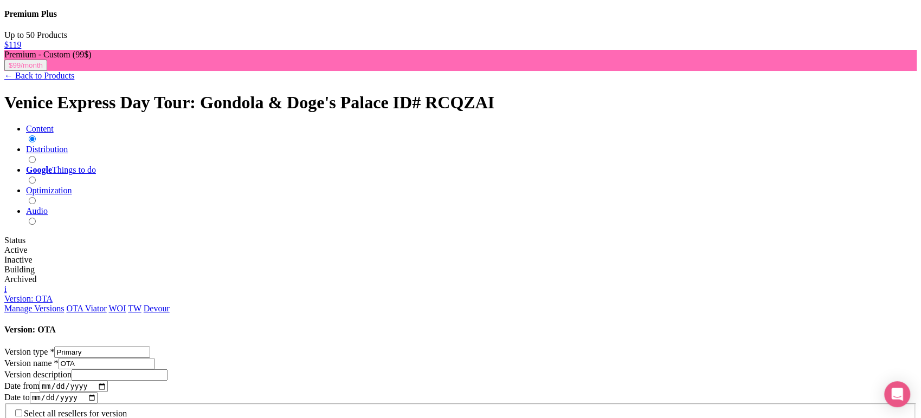
scroll to position [0, 0]
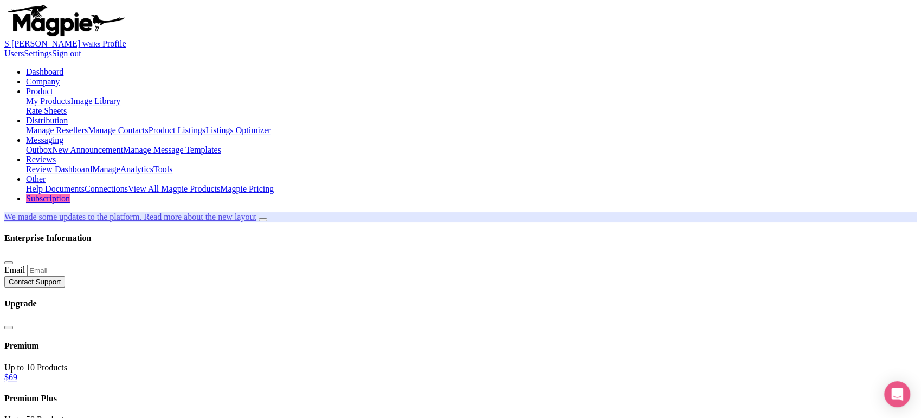
type input "venice"
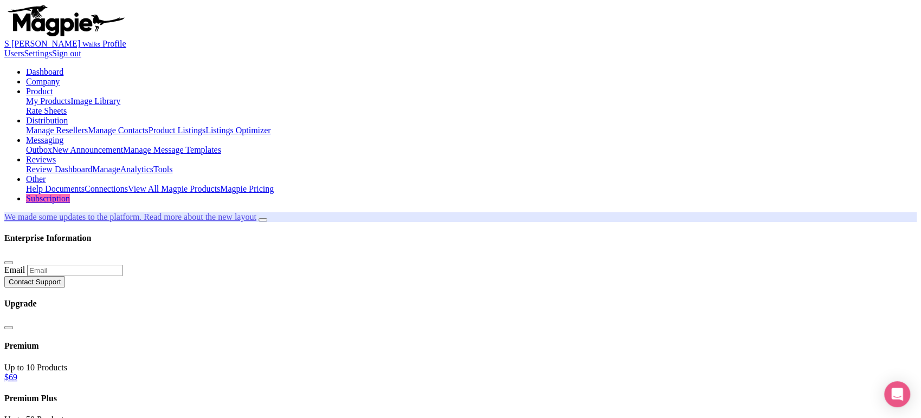
type input "Saving..."
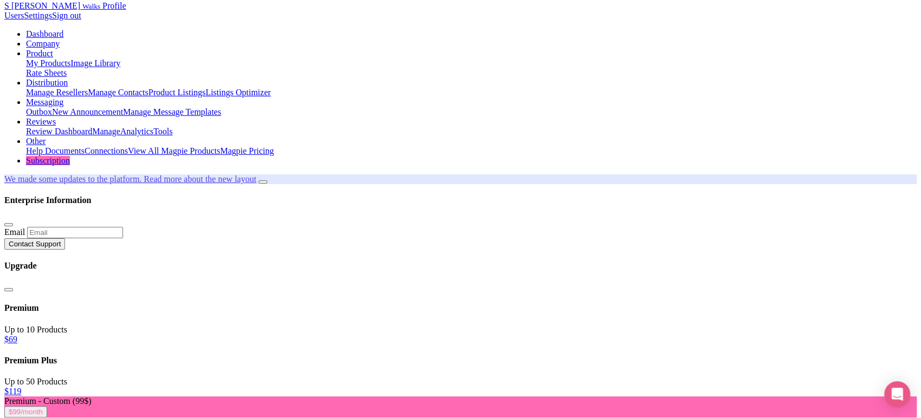
scroll to position [0, 0]
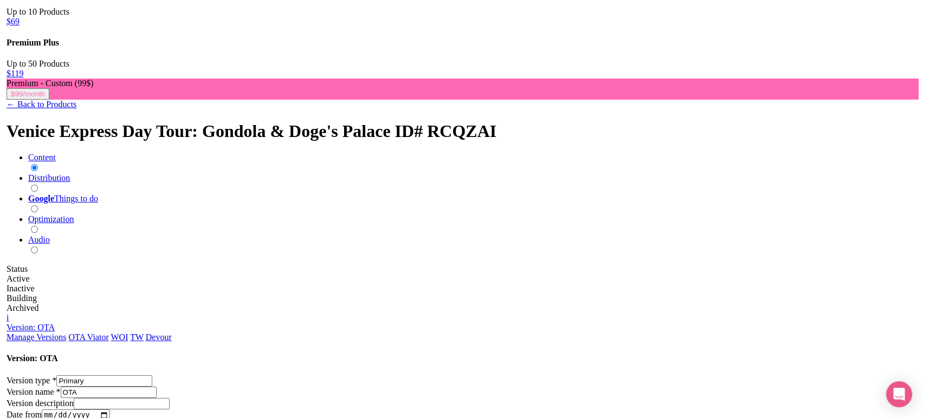
scroll to position [357, 0]
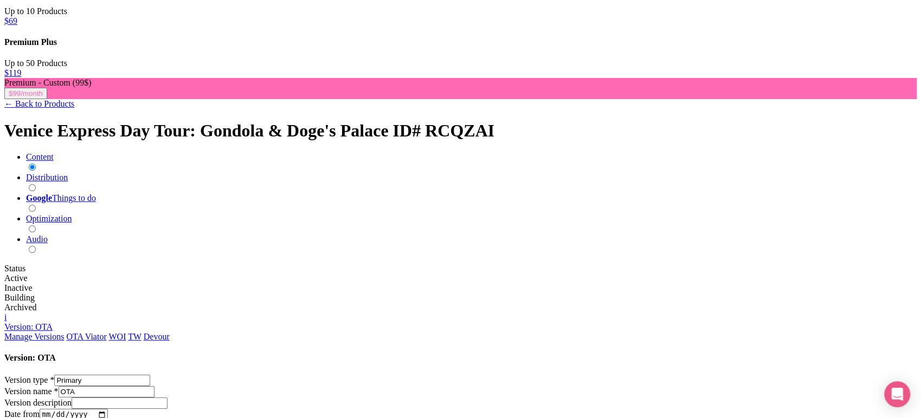
type input "4"
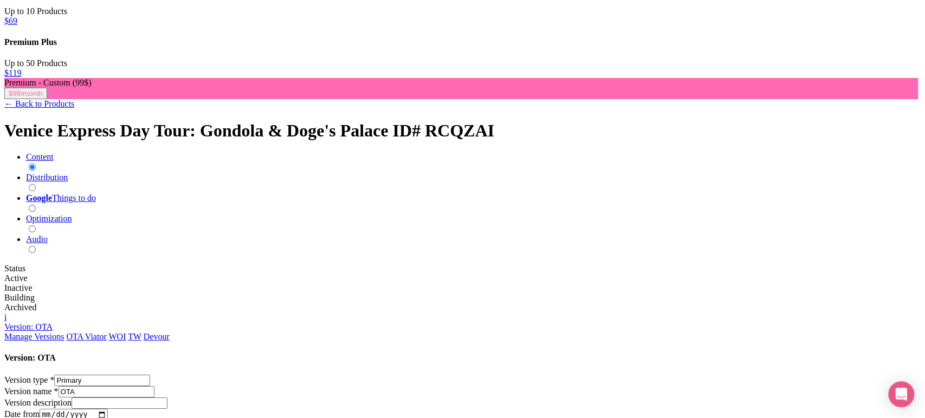
type input "eng"
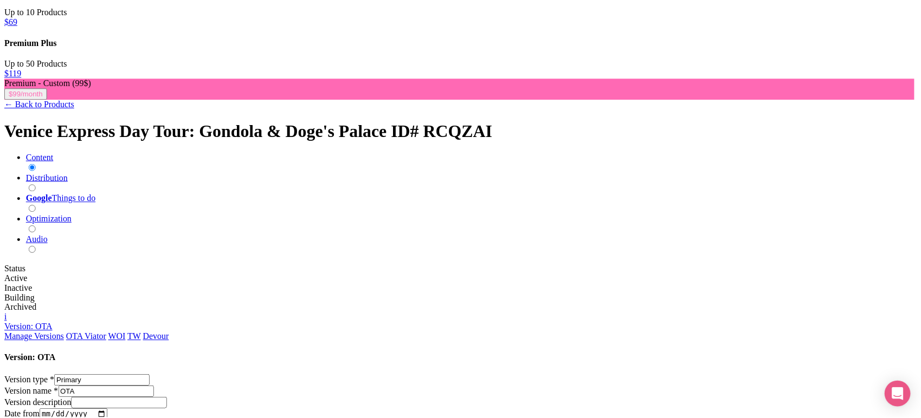
scroll to position [0, 0]
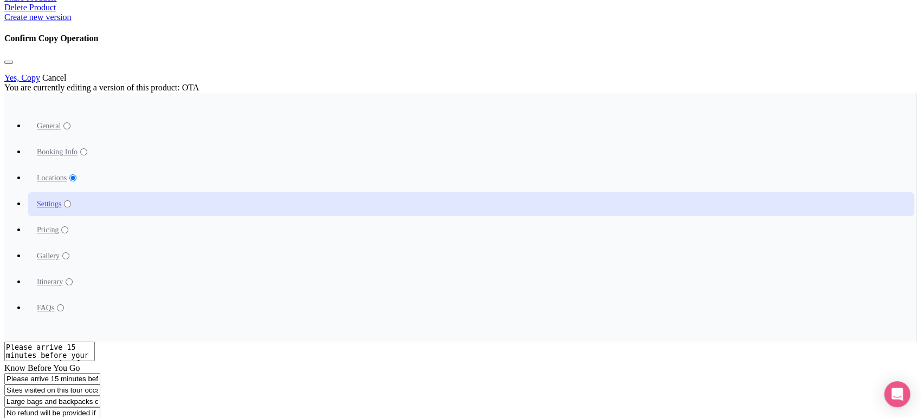
scroll to position [980, 0]
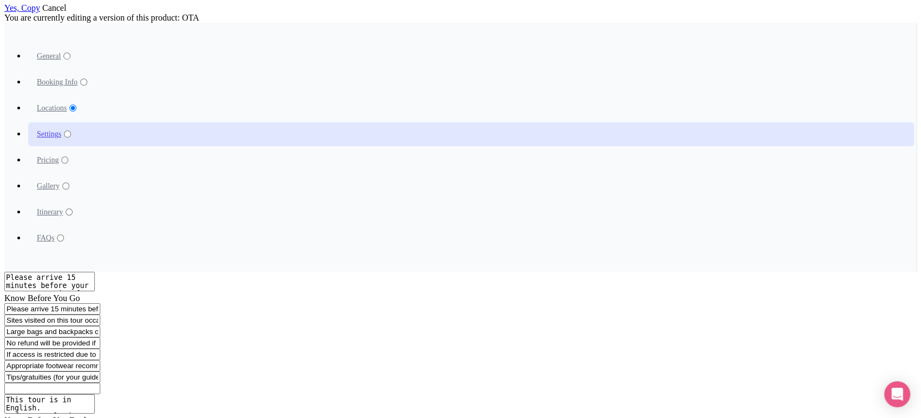
type input "Saving..."
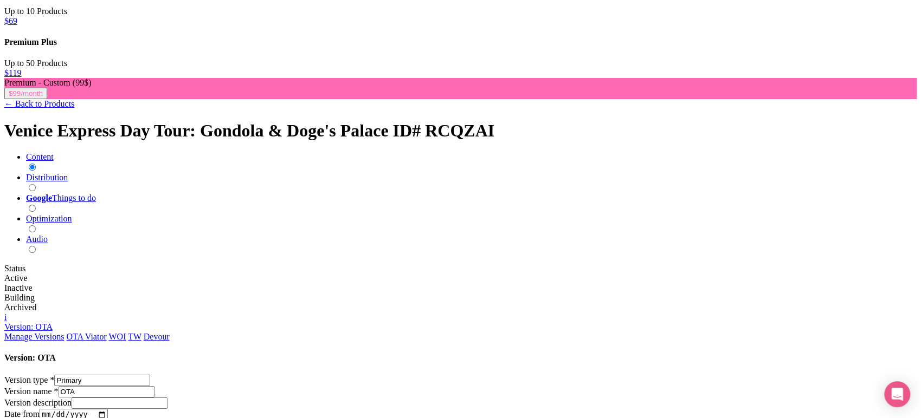
scroll to position [356, 0]
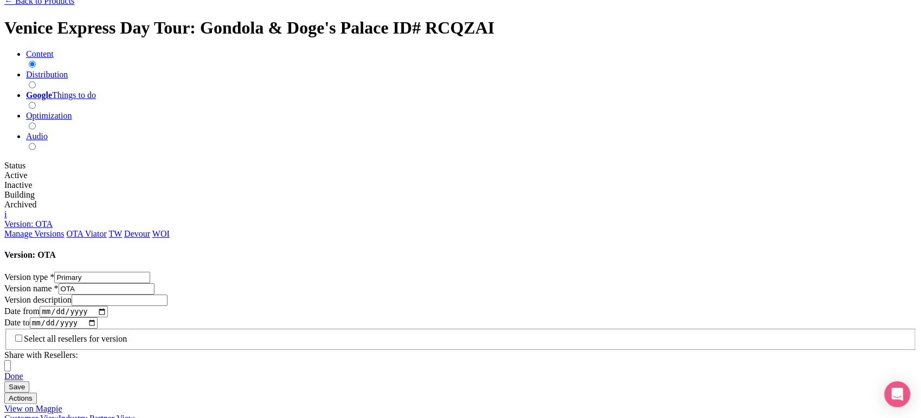
scroll to position [459, 0]
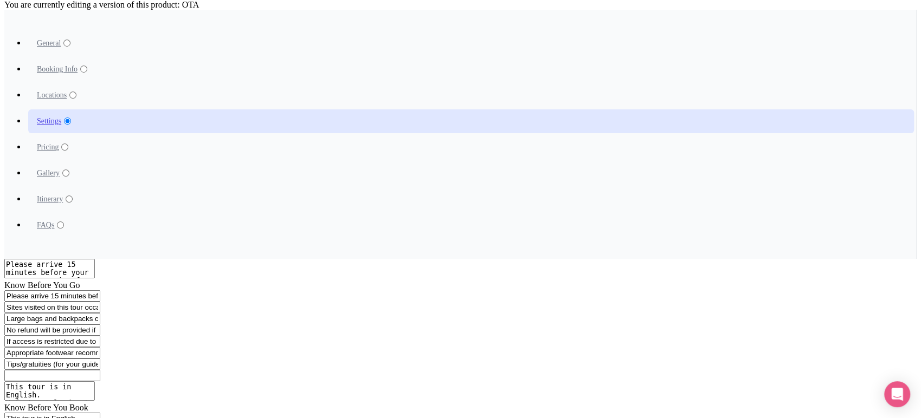
scroll to position [994, 0]
type input "Saving..."
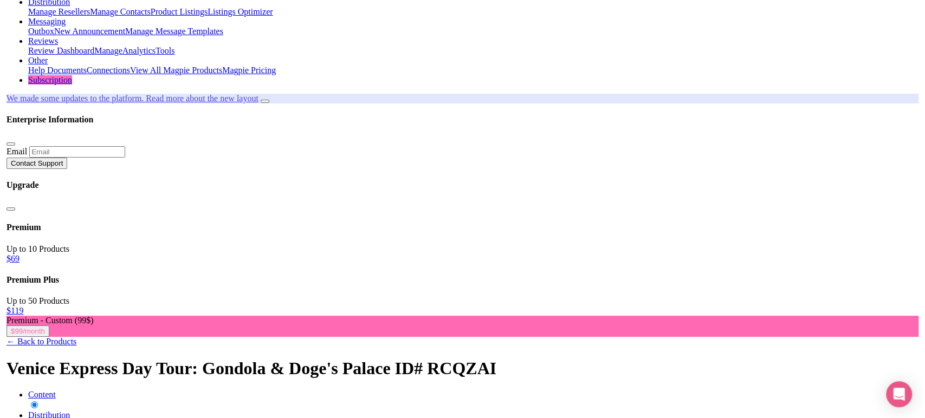
scroll to position [117, 0]
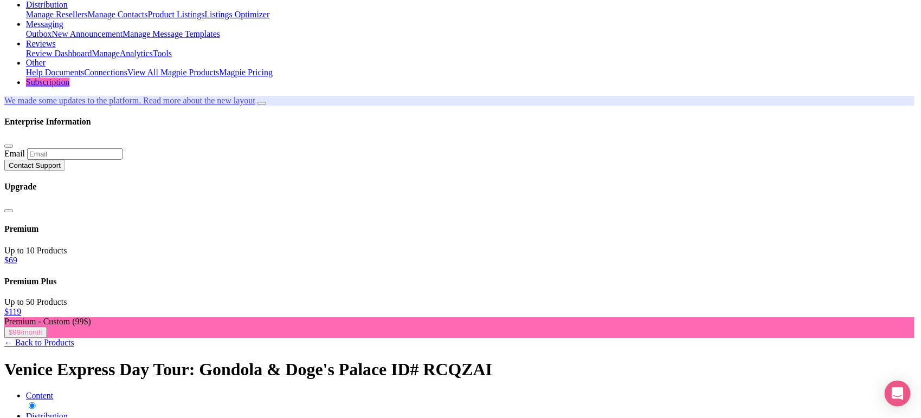
scroll to position [109, 0]
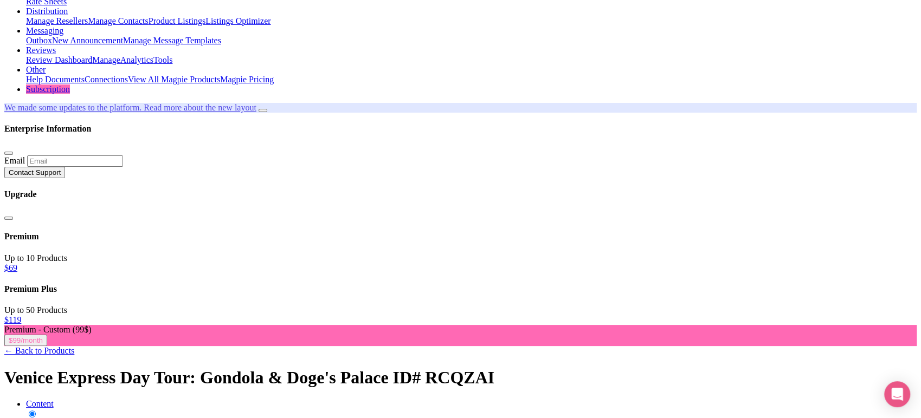
type input "Saving..."
